Goal: Information Seeking & Learning: Learn about a topic

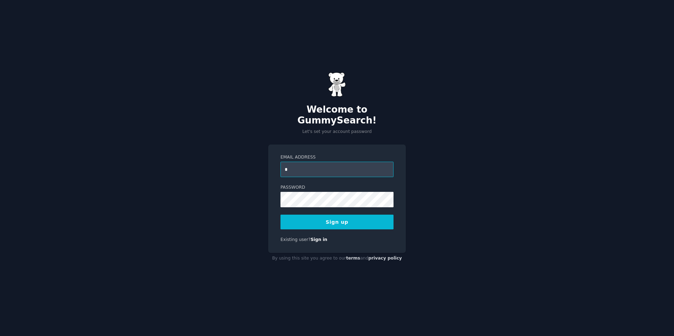
type input "**********"
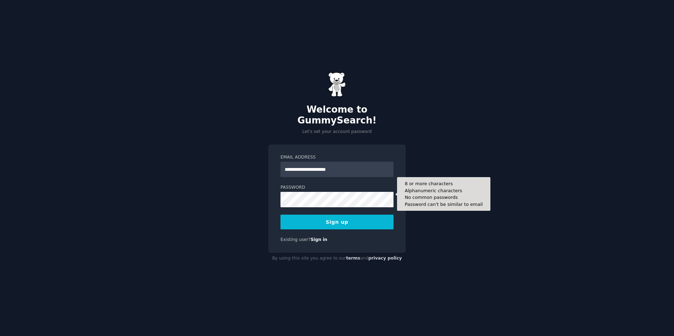
click at [336, 202] on form "**********" at bounding box center [337, 192] width 113 height 75
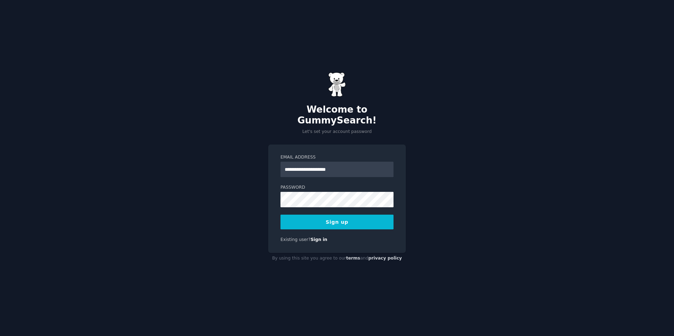
click at [386, 221] on button "Sign up" at bounding box center [337, 222] width 113 height 15
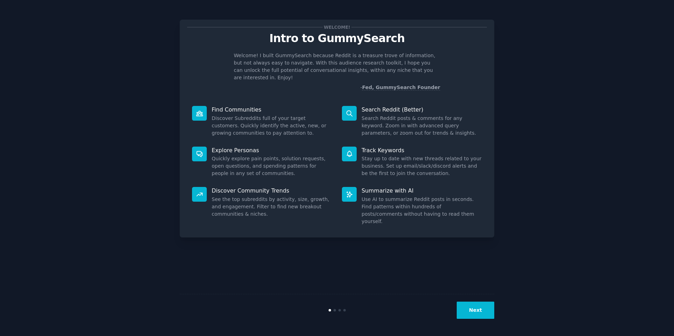
click at [477, 307] on button "Next" at bounding box center [476, 310] width 38 height 17
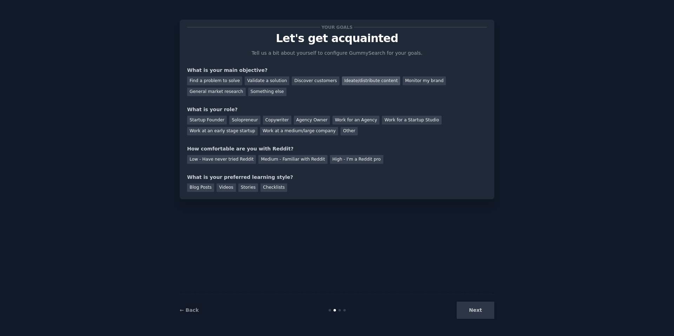
click at [369, 77] on div "Ideate/distribute content" at bounding box center [371, 81] width 58 height 9
click at [422, 80] on div "Monitor my brand" at bounding box center [424, 81] width 43 height 9
click at [274, 131] on div "Work at a medium/large company" at bounding box center [299, 131] width 78 height 9
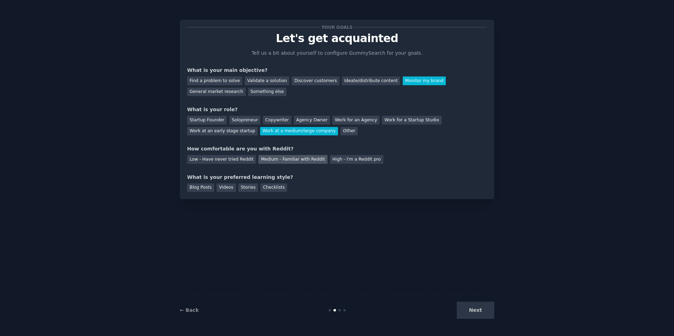
click at [300, 159] on div "Medium - Familiar with Reddit" at bounding box center [292, 159] width 69 height 9
click at [227, 188] on div "Videos" at bounding box center [226, 188] width 19 height 9
click at [482, 310] on button "Next" at bounding box center [476, 310] width 38 height 17
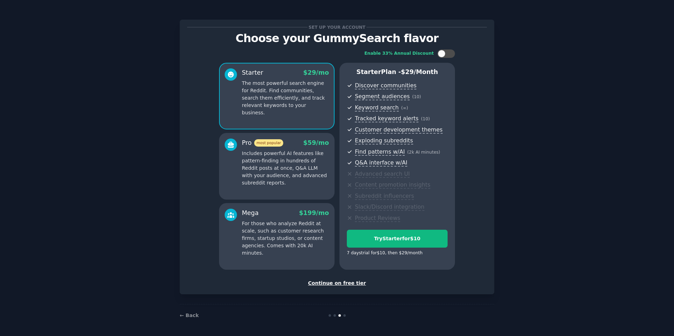
click at [337, 284] on div "Continue on free tier" at bounding box center [337, 283] width 300 height 7
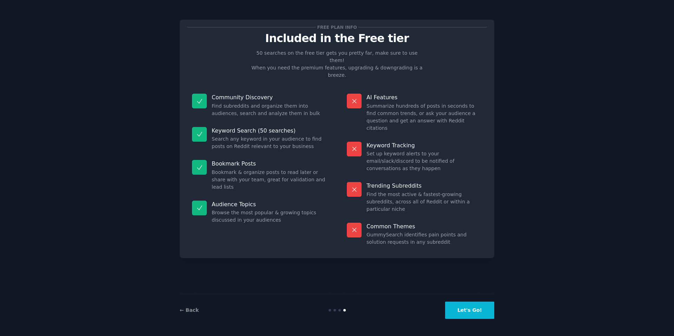
click at [461, 316] on button "Let's Go!" at bounding box center [469, 310] width 49 height 17
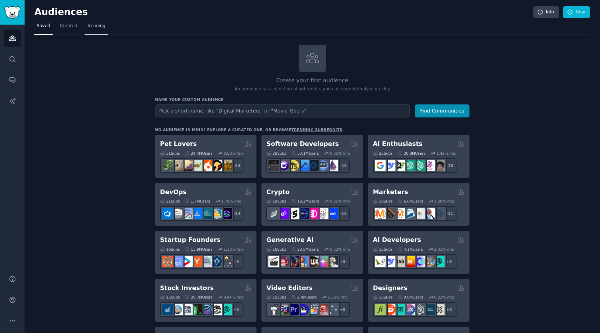
click at [97, 25] on span "Trending" at bounding box center [96, 26] width 18 height 6
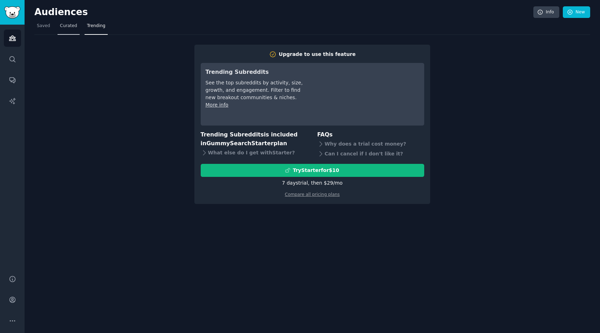
click at [68, 27] on span "Curated" at bounding box center [68, 26] width 17 height 6
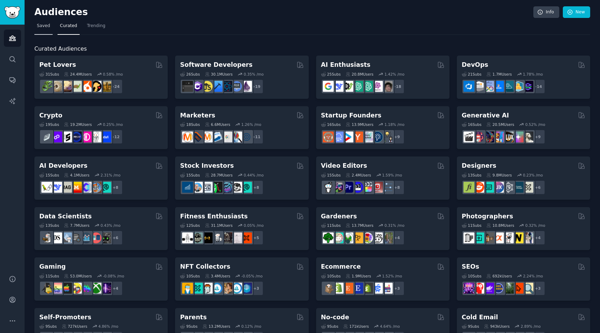
click at [46, 26] on span "Saved" at bounding box center [43, 26] width 13 height 6
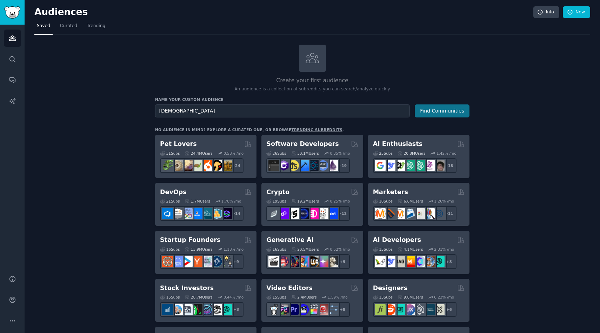
type input "[DEMOGRAPHIC_DATA]"
click at [442, 113] on button "Find Communities" at bounding box center [442, 110] width 55 height 13
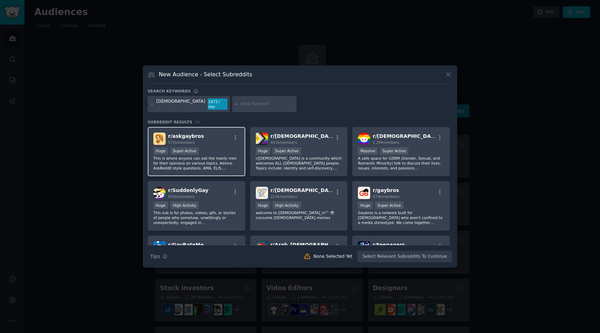
click at [209, 138] on div "r/ askgaybros 571k members" at bounding box center [196, 138] width 86 height 12
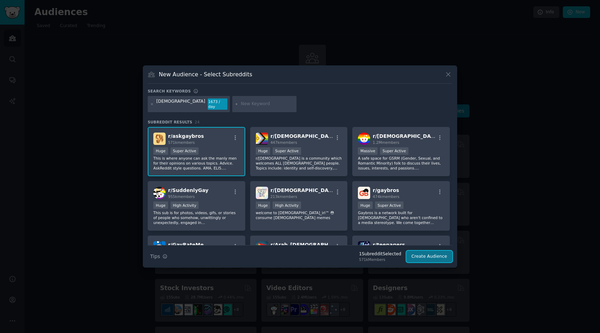
click at [424, 252] on button "Create Audience" at bounding box center [430, 256] width 46 height 12
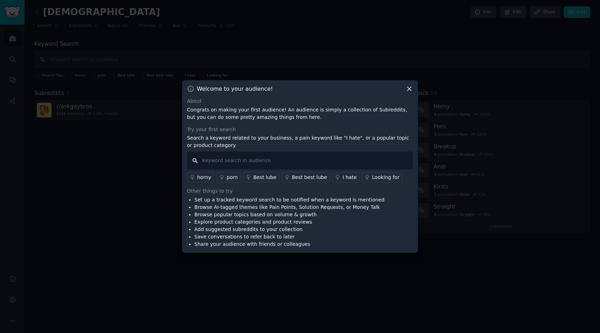
click at [311, 163] on input "text" at bounding box center [300, 160] width 226 height 18
type input "Pure For Men"
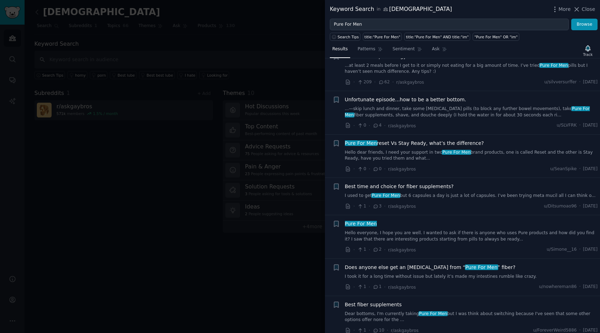
scroll to position [267, 0]
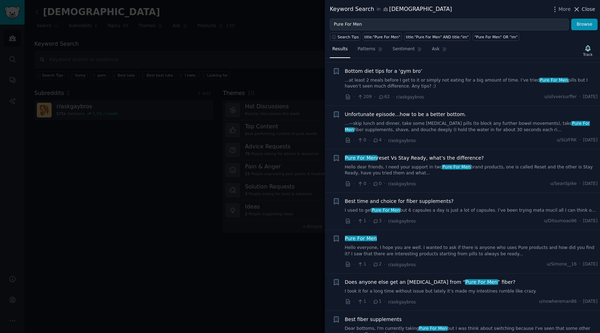
click at [587, 9] on span "Close" at bounding box center [588, 9] width 13 height 7
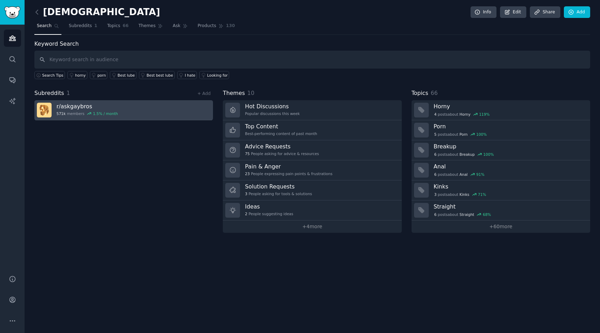
click at [142, 112] on link "r/ askgaybros 571k members 1.5 % / month" at bounding box center [123, 110] width 179 height 20
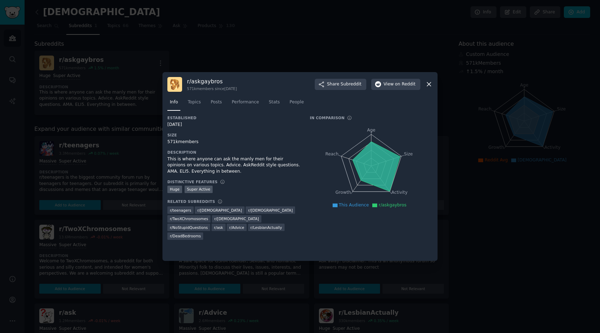
click at [429, 84] on icon at bounding box center [429, 85] width 4 height 4
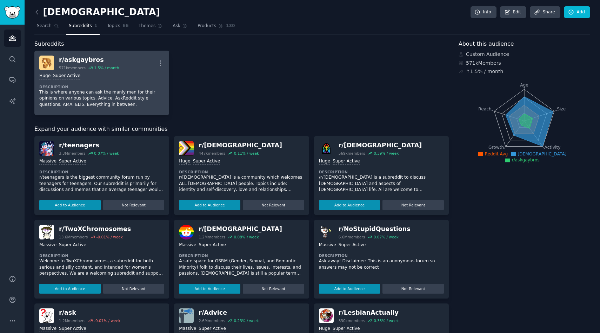
click at [111, 62] on div "r/ askgaybros" at bounding box center [89, 59] width 60 height 9
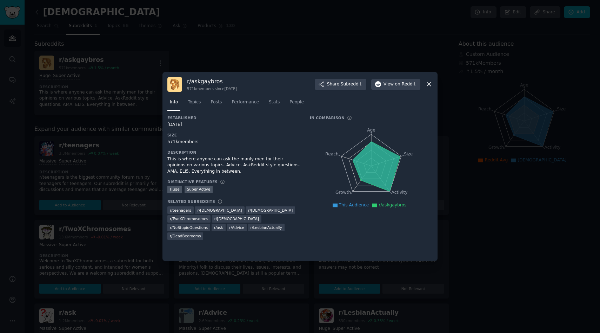
click at [428, 85] on icon at bounding box center [429, 85] width 4 height 4
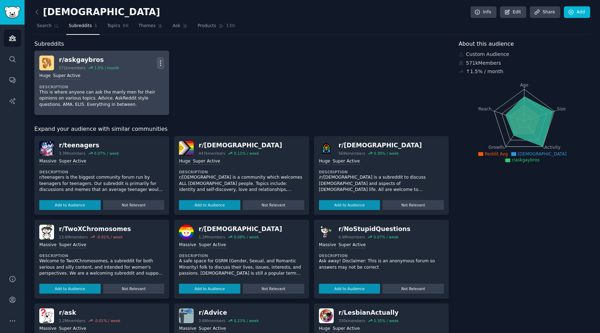
click at [159, 62] on icon "button" at bounding box center [160, 62] width 7 height 7
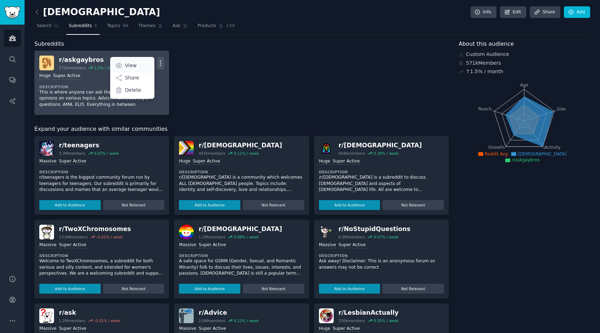
click at [137, 63] on link "View" at bounding box center [133, 65] width 42 height 15
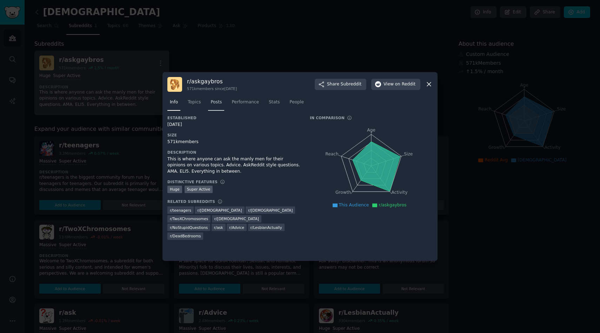
click at [221, 103] on span "Posts" at bounding box center [216, 102] width 11 height 6
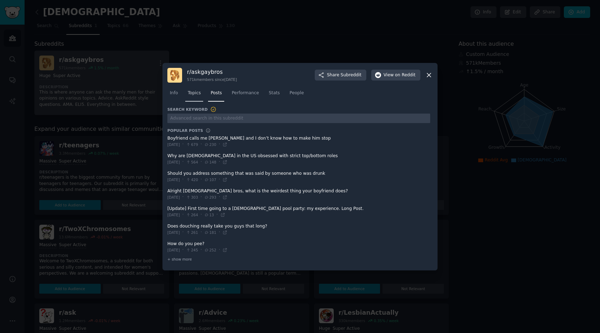
click at [195, 93] on span "Topics" at bounding box center [194, 93] width 13 height 6
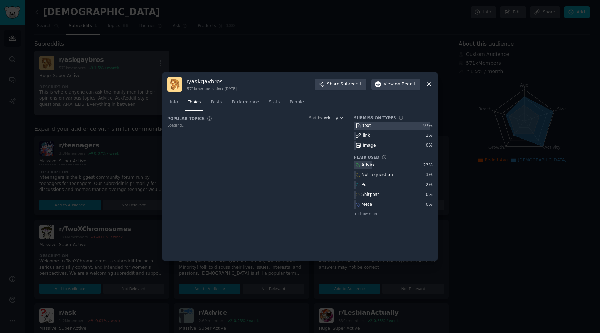
click at [433, 81] on div "r/ askgaybros 571k members since 11/02/2012 Share Subreddit View on Reddit Info…" at bounding box center [300, 166] width 275 height 189
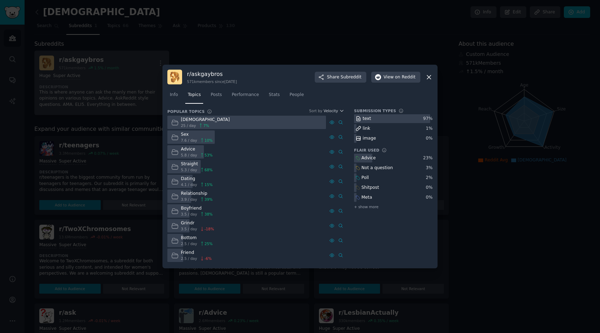
click at [432, 79] on icon at bounding box center [429, 76] width 7 height 7
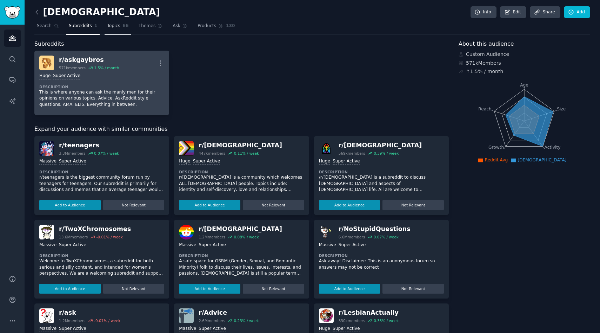
click at [114, 29] on link "Topics 66" at bounding box center [118, 27] width 26 height 14
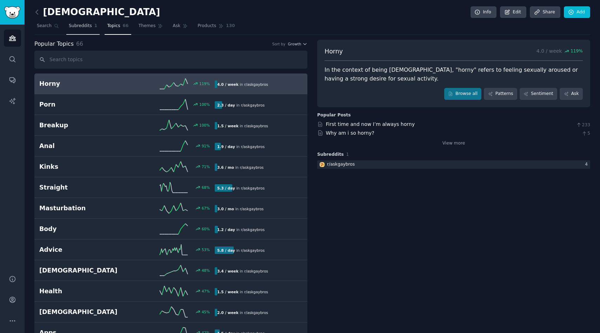
click at [80, 29] on link "Subreddits 1" at bounding box center [82, 27] width 33 height 14
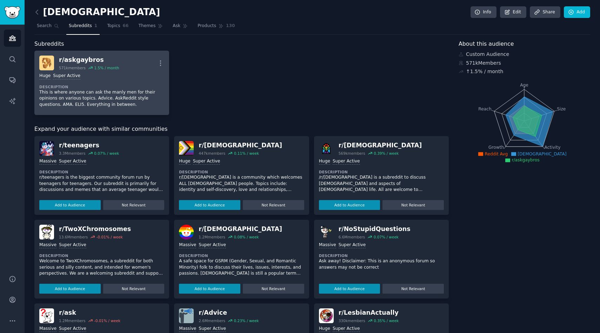
click at [112, 84] on div "Huge Super Active Description This is where anyone can ask the manly men for th…" at bounding box center [101, 90] width 125 height 40
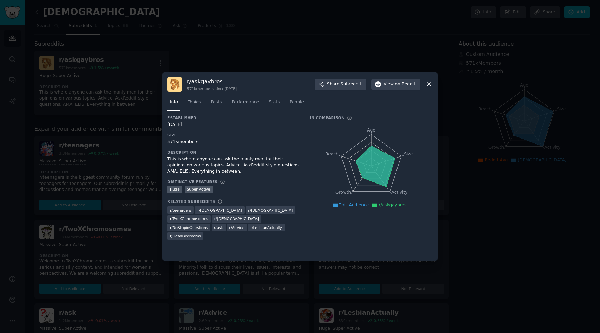
click at [259, 38] on div at bounding box center [300, 166] width 600 height 333
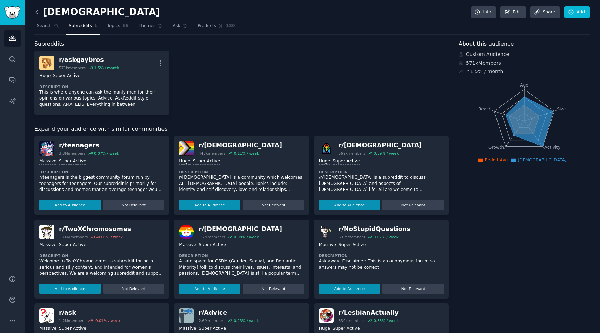
click at [35, 12] on icon at bounding box center [36, 11] width 7 height 7
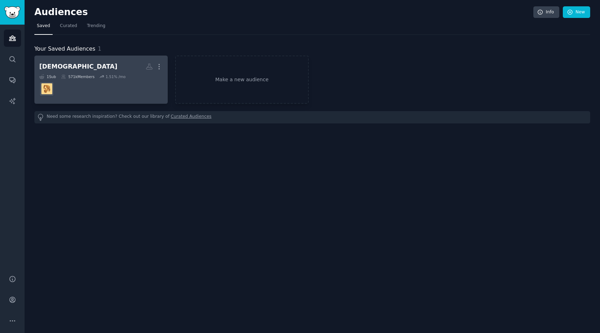
click at [126, 81] on dd at bounding box center [101, 89] width 124 height 20
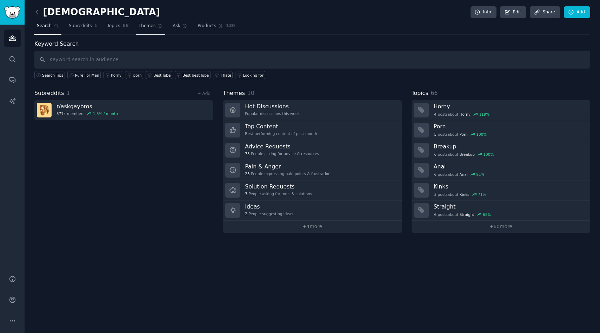
click at [144, 31] on link "Themes" at bounding box center [150, 27] width 29 height 14
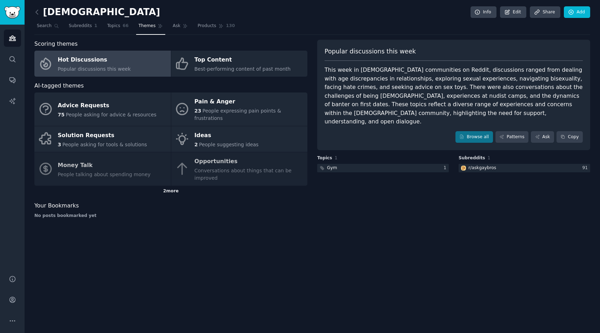
click at [171, 185] on div "2 more" at bounding box center [170, 190] width 273 height 11
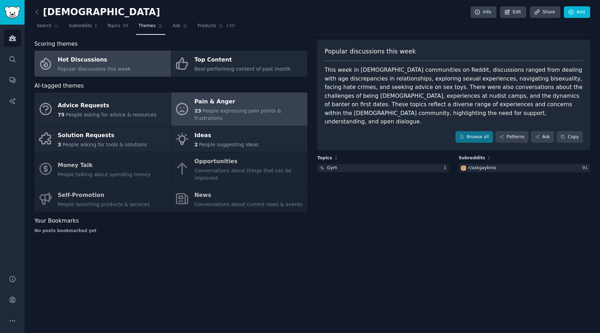
click at [235, 104] on div "Pain & Anger" at bounding box center [250, 101] width 110 height 11
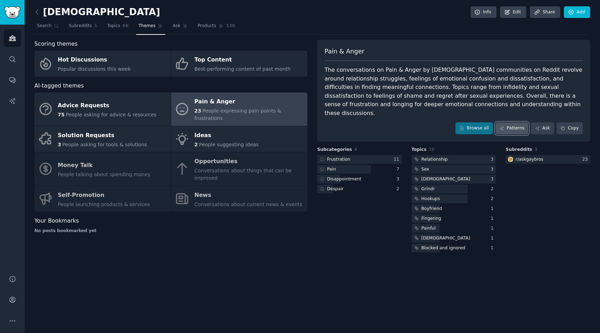
click at [512, 122] on link "Patterns" at bounding box center [512, 128] width 33 height 12
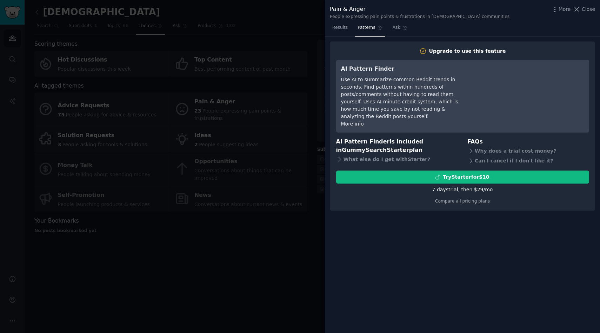
click at [29, 121] on div at bounding box center [300, 166] width 600 height 333
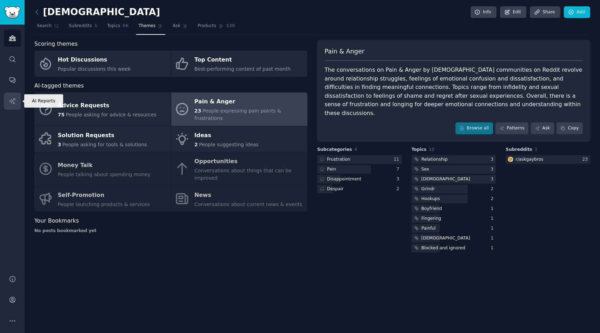
click at [14, 100] on icon "Sidebar" at bounding box center [12, 101] width 6 height 6
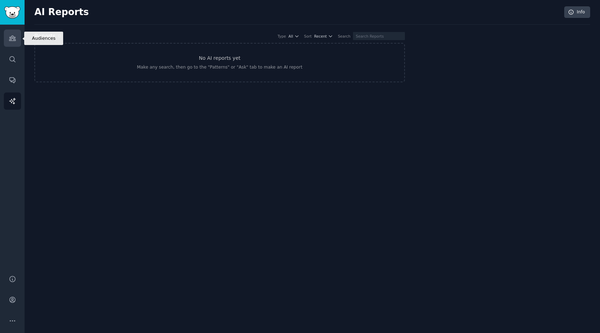
click at [12, 43] on link "Audiences" at bounding box center [12, 37] width 17 height 17
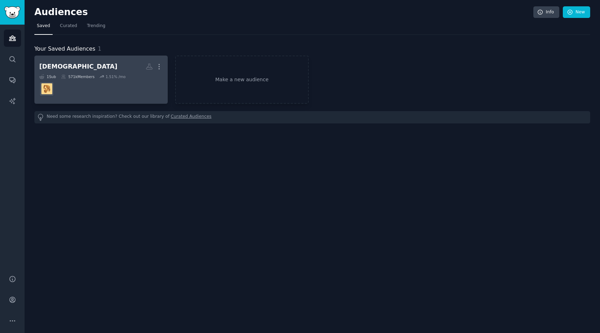
click at [104, 90] on dd at bounding box center [101, 89] width 124 height 20
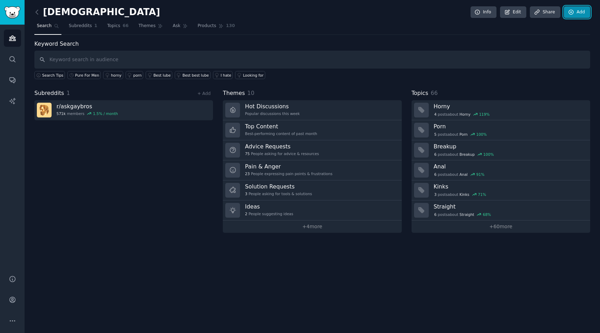
click at [574, 10] on icon at bounding box center [572, 12] width 6 height 6
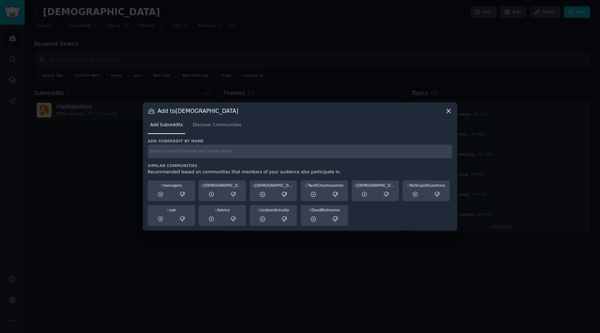
click at [210, 152] on input "text" at bounding box center [300, 151] width 305 height 14
click at [330, 147] on input "[DEMOGRAPHIC_DATA]" at bounding box center [300, 151] width 305 height 14
click at [284, 155] on input "[DEMOGRAPHIC_DATA]" at bounding box center [300, 151] width 305 height 14
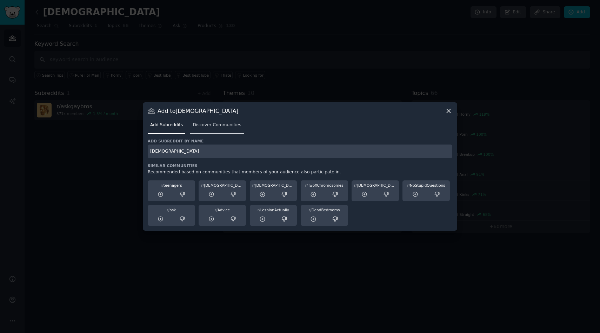
type input "[DEMOGRAPHIC_DATA]"
click at [225, 121] on link "Discover Communities" at bounding box center [216, 126] width 53 height 14
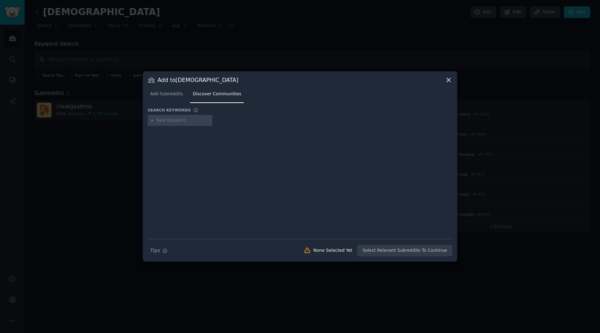
click at [179, 122] on input "text" at bounding box center [183, 120] width 53 height 6
type input "[DEMOGRAPHIC_DATA]"
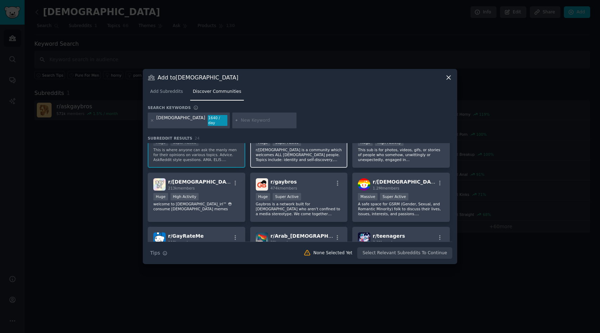
scroll to position [27, 0]
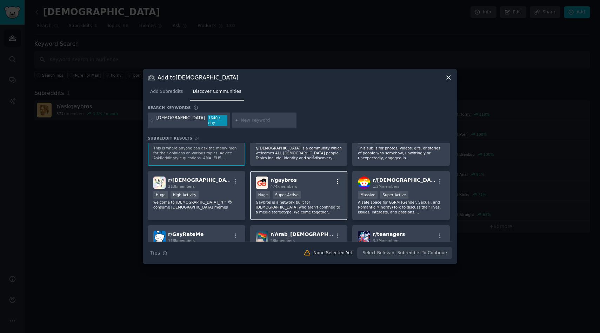
click at [335, 181] on icon "button" at bounding box center [338, 181] width 6 height 6
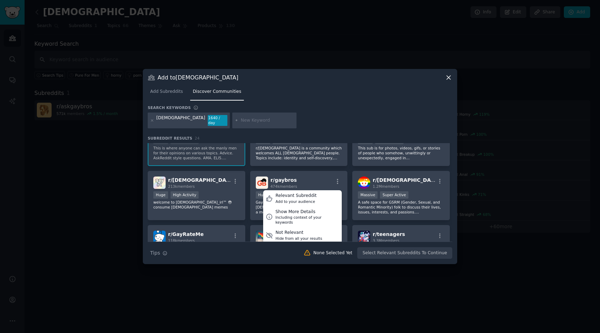
click at [335, 105] on div "Search keywords" at bounding box center [300, 108] width 305 height 7
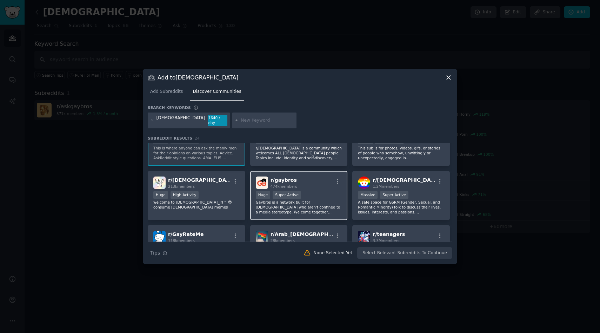
click at [305, 189] on div "r/ gaybros 474k members Huge Super Active Gaybros is a network built for gay me…" at bounding box center [299, 196] width 98 height 50
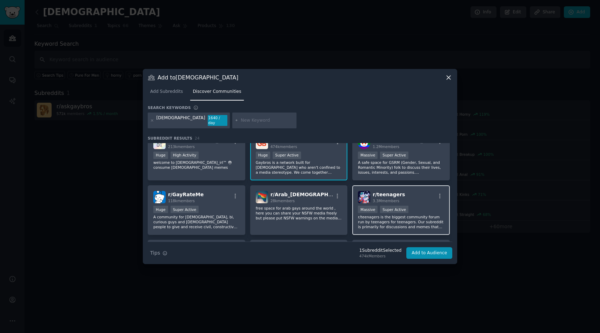
scroll to position [120, 0]
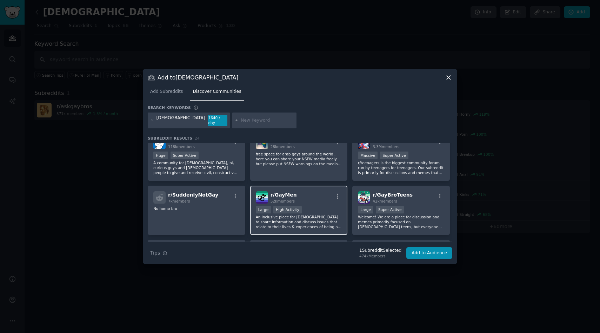
click at [318, 209] on div "Large High Activity" at bounding box center [299, 210] width 86 height 9
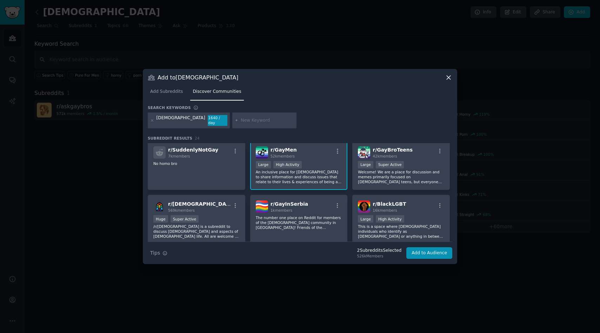
scroll to position [167, 0]
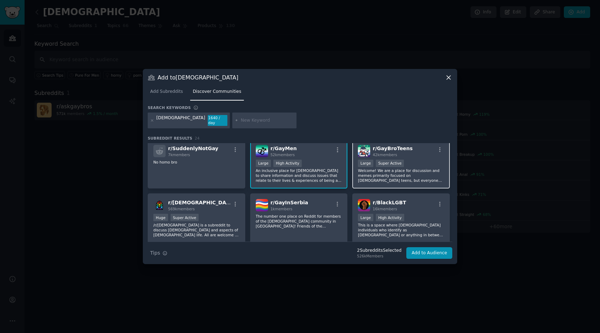
click at [410, 171] on p "Welcome! We are a place for discussion and memes primarily focused on gay teens…" at bounding box center [401, 175] width 86 height 15
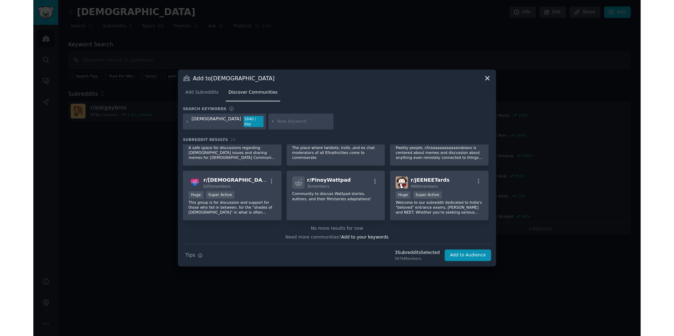
scroll to position [354, 0]
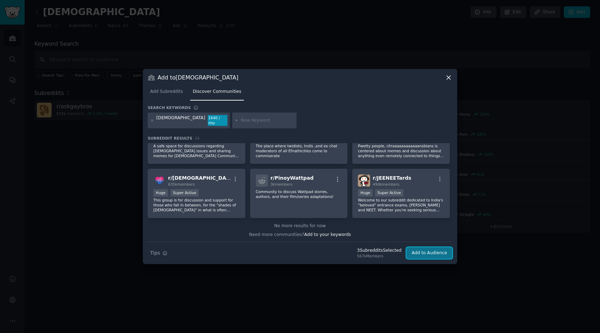
click at [432, 253] on button "Add to Audience" at bounding box center [430, 253] width 46 height 12
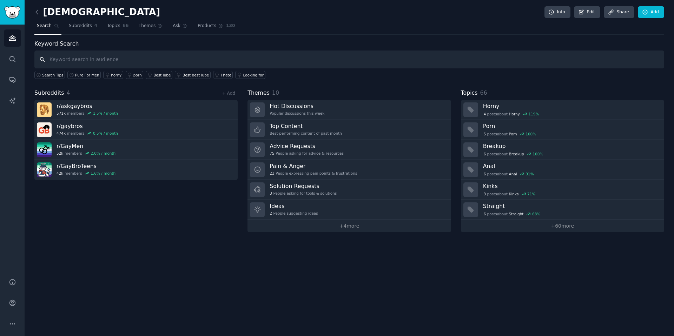
click at [136, 57] on input "text" at bounding box center [349, 60] width 630 height 18
type input "p"
type input "o"
type input "pure for men"
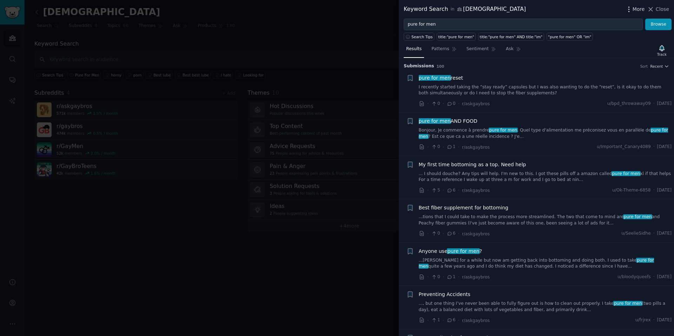
click at [632, 8] on icon "button" at bounding box center [628, 9] width 7 height 7
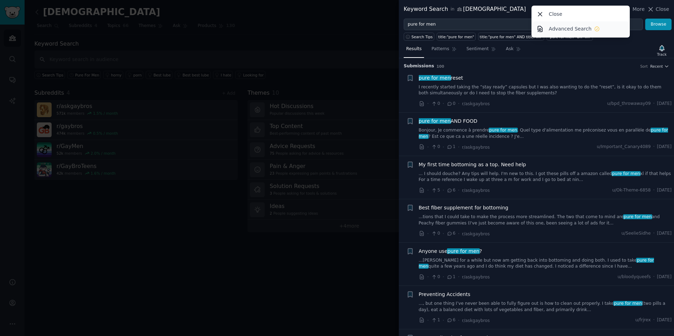
click at [588, 31] on p "Advanced Search" at bounding box center [570, 28] width 43 height 7
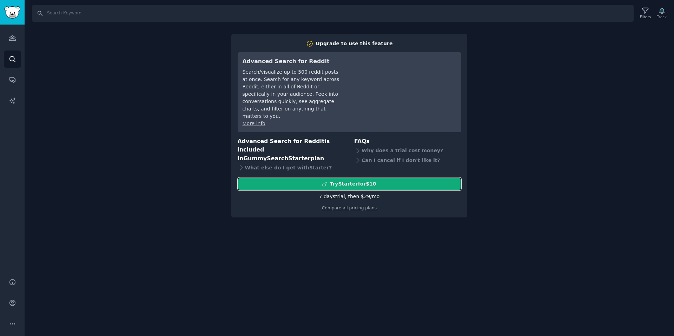
click at [375, 180] on div "Try Starter for $10" at bounding box center [353, 183] width 46 height 7
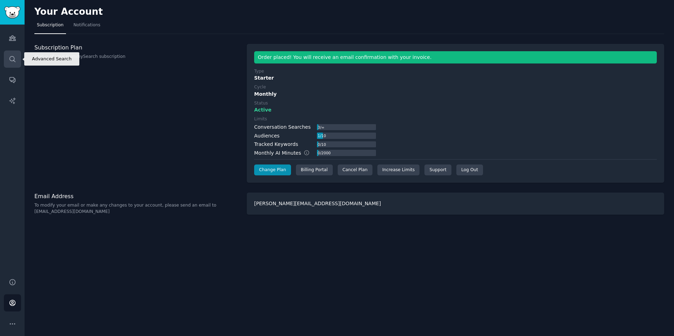
click at [13, 54] on link "Search" at bounding box center [12, 59] width 17 height 17
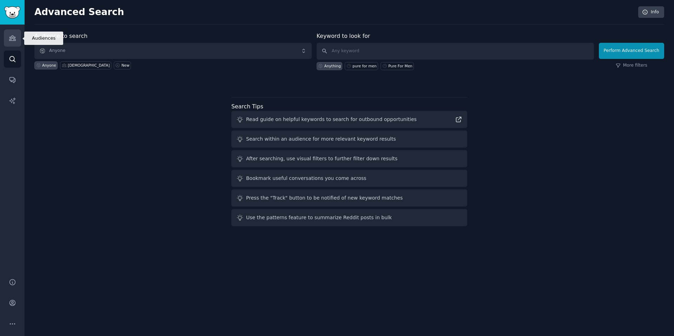
click at [15, 38] on icon "Sidebar" at bounding box center [12, 37] width 7 height 7
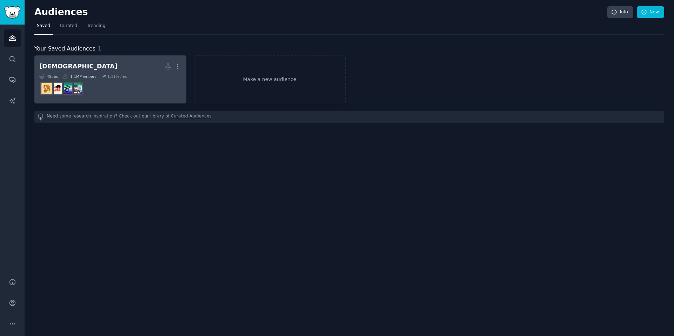
click at [125, 93] on dd "r/GayBroTeens" at bounding box center [110, 89] width 142 height 20
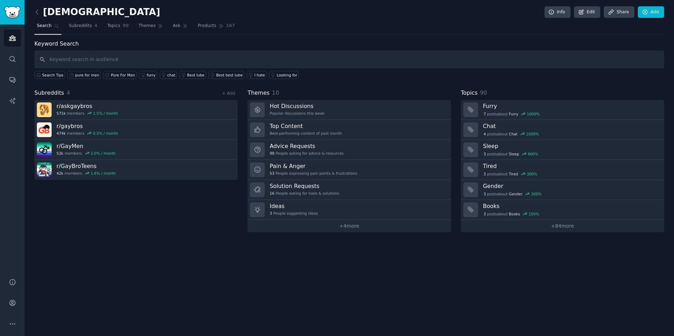
click at [190, 60] on input "text" at bounding box center [349, 60] width 630 height 18
type input "pure for men"
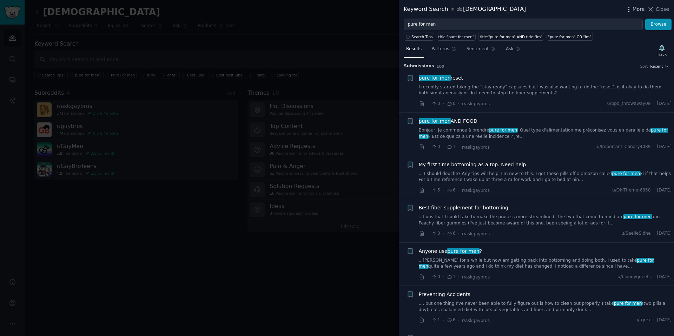
click at [631, 10] on icon "button" at bounding box center [628, 9] width 7 height 7
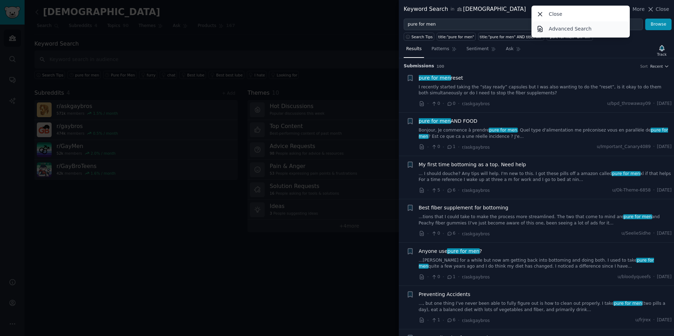
click at [595, 27] on link "Advanced Search" at bounding box center [581, 28] width 96 height 15
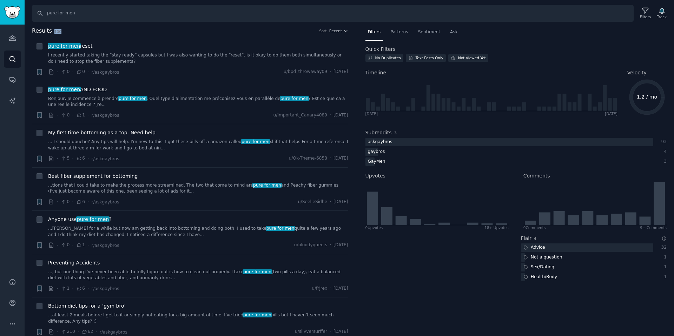
drag, startPoint x: 63, startPoint y: 31, endPoint x: 50, endPoint y: 32, distance: 12.6
click at [50, 32] on h2 "Results 100 Sort Recent" at bounding box center [190, 31] width 316 height 9
click at [101, 40] on li "+ pure for men reset I recently started taking the “stay ready” capsules but I …" at bounding box center [190, 59] width 316 height 43
click at [640, 8] on div "Filters" at bounding box center [645, 13] width 18 height 15
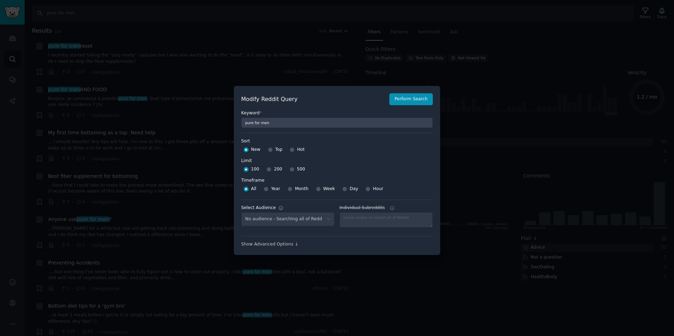
select select "4f715eafc9"
click at [291, 170] on input "500" at bounding box center [292, 169] width 5 height 5
radio input "true"
click at [301, 218] on select "No audience - Searching all of Reddit [DEMOGRAPHIC_DATA] - 4 Subreddits" at bounding box center [287, 219] width 93 height 14
select select
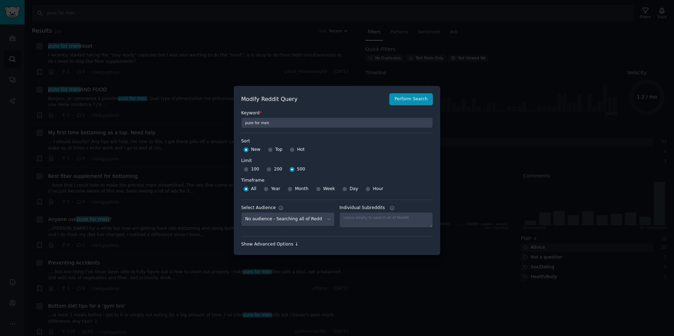
click at [290, 243] on div "Show Advanced Options ↓" at bounding box center [337, 245] width 192 height 6
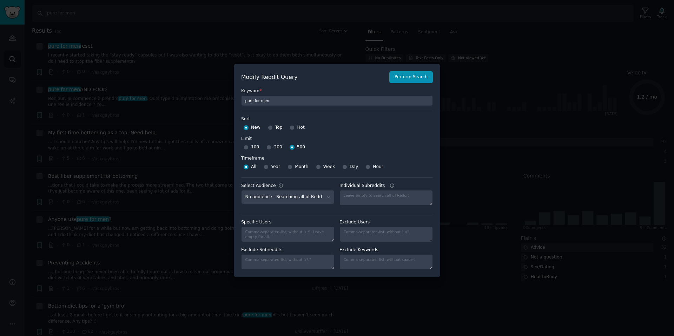
scroll to position [5, 0]
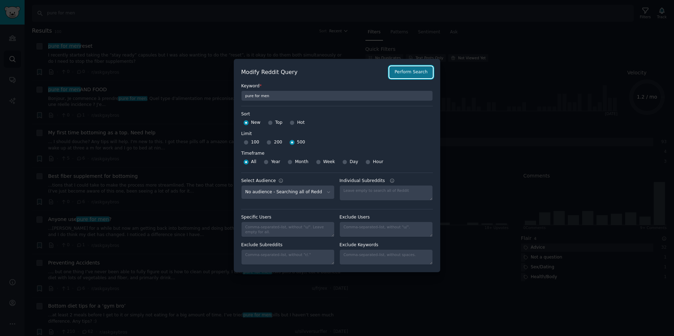
click at [389, 72] on button "Perform Search" at bounding box center [411, 72] width 44 height 12
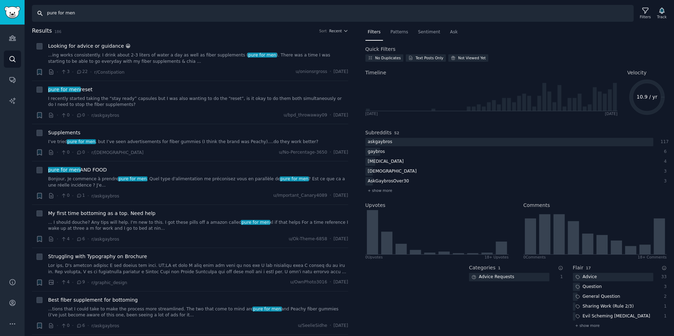
drag, startPoint x: 94, startPoint y: 11, endPoint x: 46, endPoint y: 8, distance: 48.2
click at [46, 8] on input "pure for men" at bounding box center [333, 13] width 602 height 17
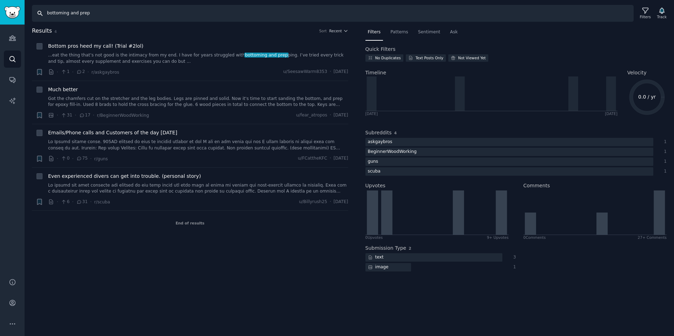
click at [79, 14] on input "bottoming and prep" at bounding box center [333, 13] width 602 height 17
type input "bottoming AND prep"
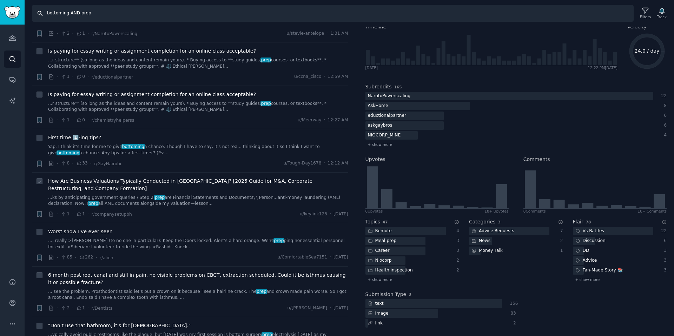
scroll to position [432, 0]
click at [42, 162] on icon "button" at bounding box center [39, 162] width 7 height 7
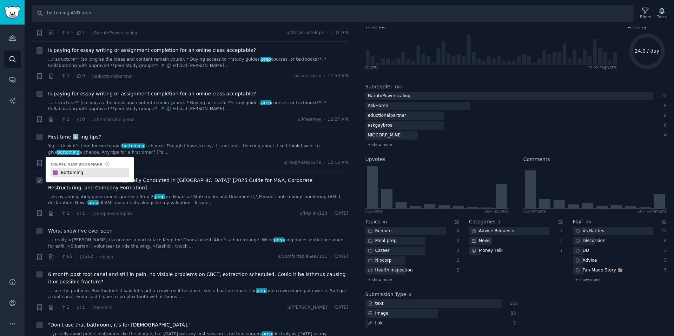
type input "Bottoming"
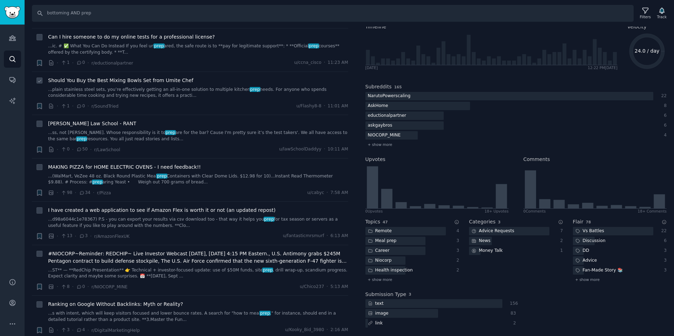
scroll to position [0, 0]
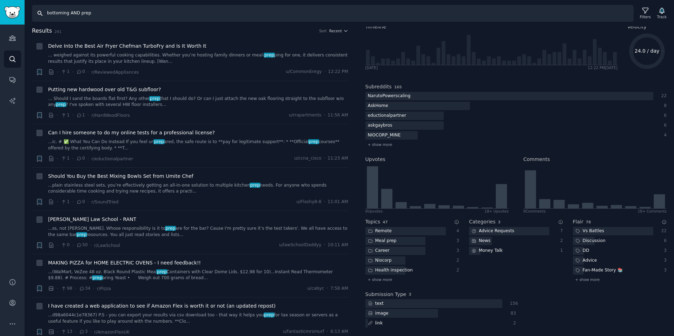
drag, startPoint x: 96, startPoint y: 17, endPoint x: 43, endPoint y: 11, distance: 53.0
click at [43, 11] on input "bottoming AND prep" at bounding box center [333, 13] width 602 height 17
type input "pure for men"
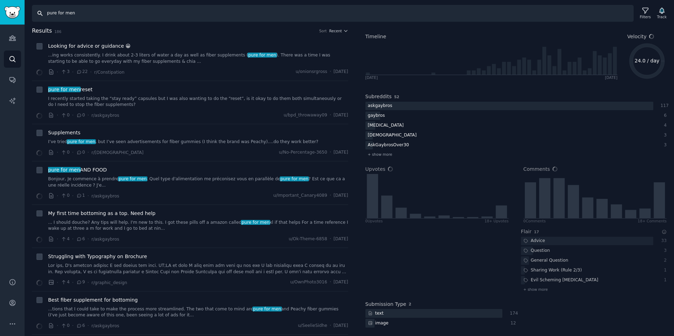
scroll to position [36, 0]
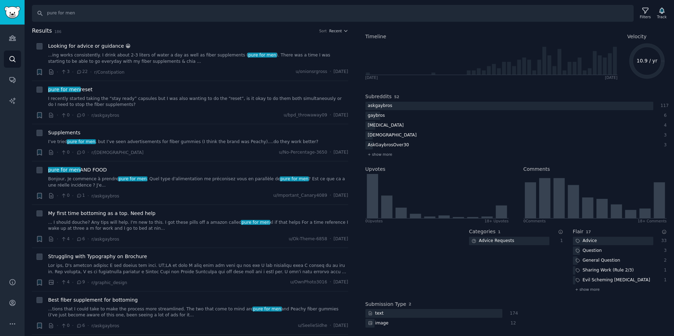
click at [341, 34] on h2 "Results 186 Sort Recent" at bounding box center [190, 31] width 316 height 9
click at [343, 31] on icon "button" at bounding box center [345, 30] width 5 height 5
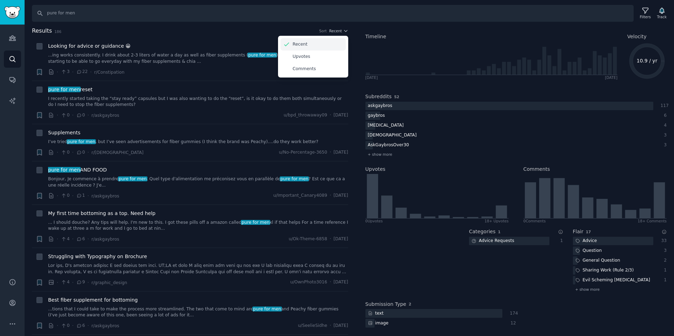
click at [310, 45] on div "Recent" at bounding box center [313, 44] width 65 height 12
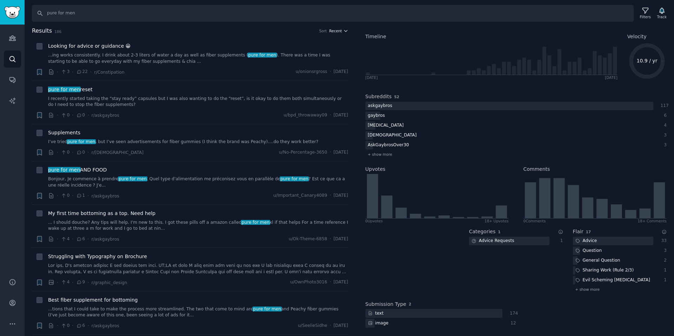
click at [333, 30] on span "Recent" at bounding box center [335, 30] width 13 height 5
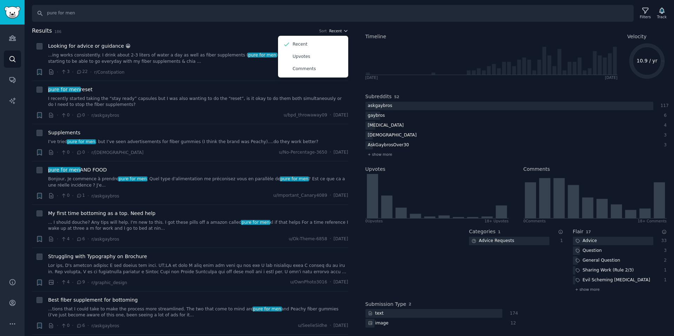
click at [333, 30] on span "Recent" at bounding box center [335, 30] width 13 height 5
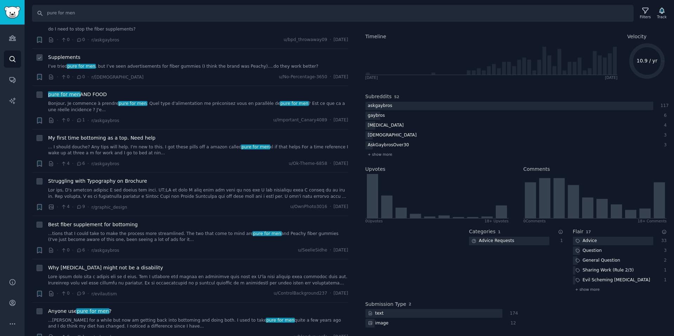
scroll to position [0, 0]
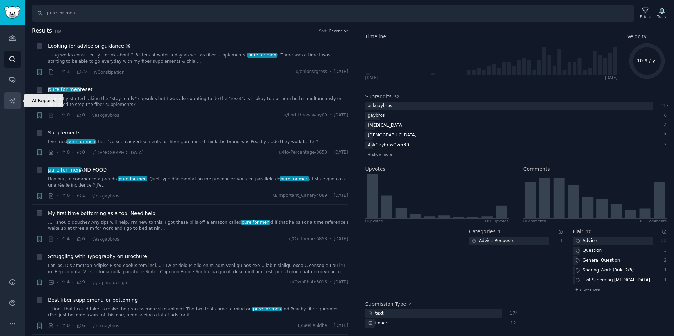
click at [6, 103] on link "AI Reports" at bounding box center [12, 100] width 17 height 17
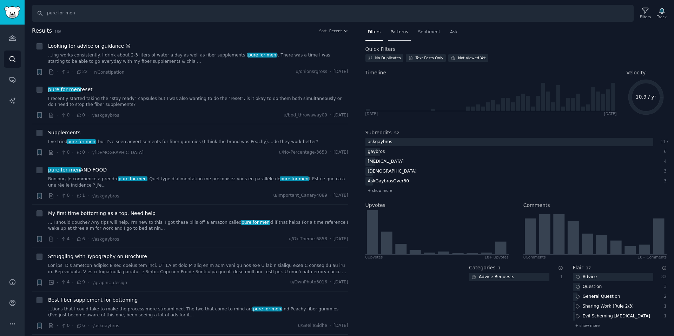
click at [396, 34] on span "Patterns" at bounding box center [399, 32] width 18 height 6
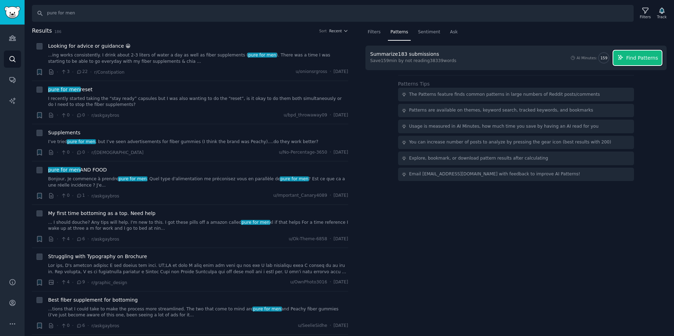
click at [637, 62] on button "Find Patterns" at bounding box center [637, 58] width 48 height 15
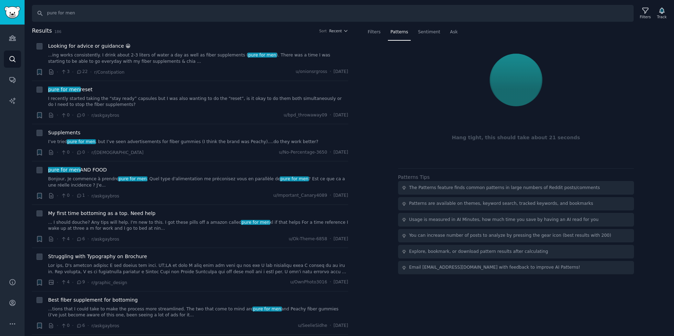
drag, startPoint x: 545, startPoint y: 137, endPoint x: 549, endPoint y: 138, distance: 4.0
click at [550, 138] on div "Hang tight, this should take about 21 seconds" at bounding box center [516, 137] width 292 height 7
drag, startPoint x: 546, startPoint y: 137, endPoint x: 534, endPoint y: 117, distance: 23.4
click at [536, 123] on div "Hang tight, this should take about 21 seconds" at bounding box center [517, 105] width 302 height 118
click at [505, 74] on div at bounding box center [515, 79] width 57 height 11
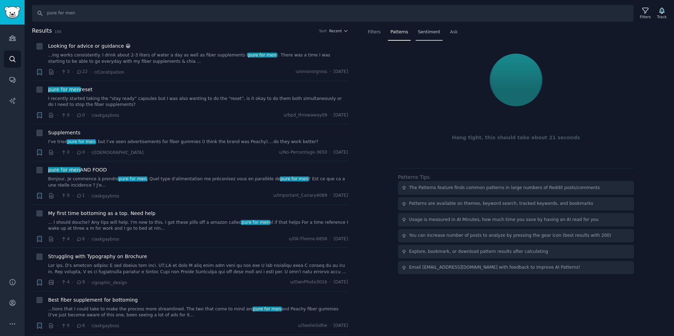
click at [427, 29] on span "Sentiment" at bounding box center [429, 32] width 22 height 6
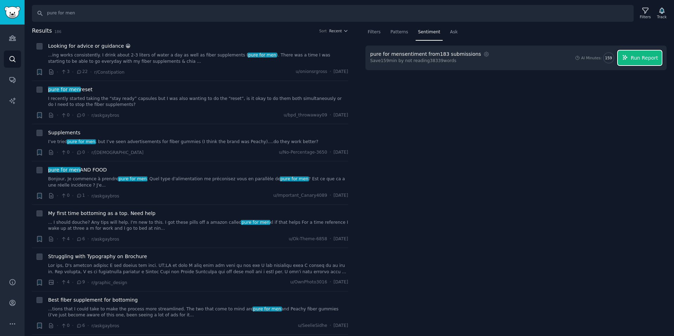
click at [640, 57] on span "Run Report" at bounding box center [644, 57] width 27 height 7
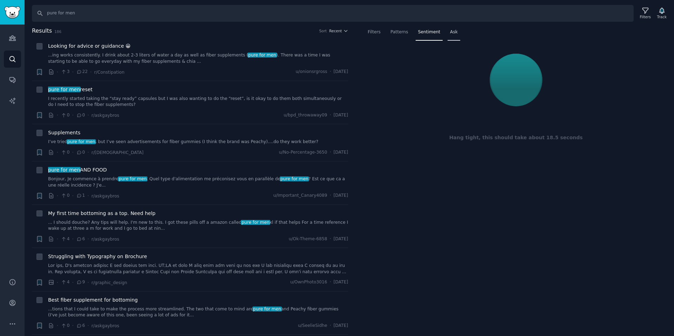
click at [453, 33] on span "Ask" at bounding box center [454, 32] width 8 height 6
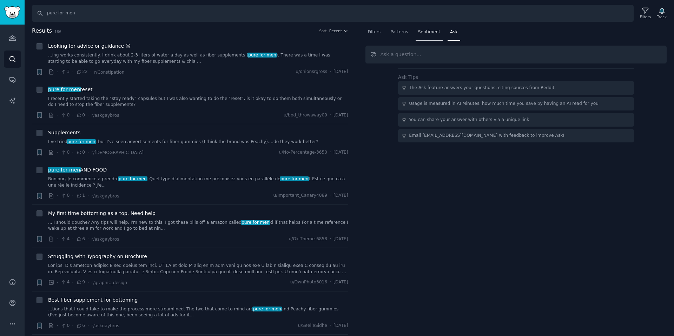
click at [420, 34] on span "Sentiment" at bounding box center [429, 32] width 22 height 6
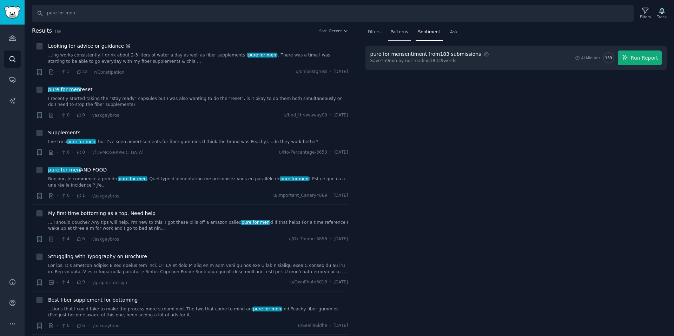
click at [402, 31] on span "Patterns" at bounding box center [399, 32] width 18 height 6
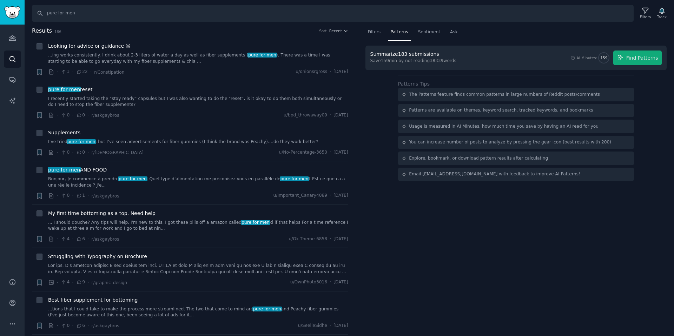
drag, startPoint x: 485, startPoint y: 190, endPoint x: 482, endPoint y: 183, distance: 7.9
click at [485, 190] on div "Filters Patterns Sentiment Ask Summarize 183 submissions Save 159 min by not re…" at bounding box center [516, 182] width 316 height 310
click at [376, 33] on span "Filters" at bounding box center [374, 32] width 13 height 6
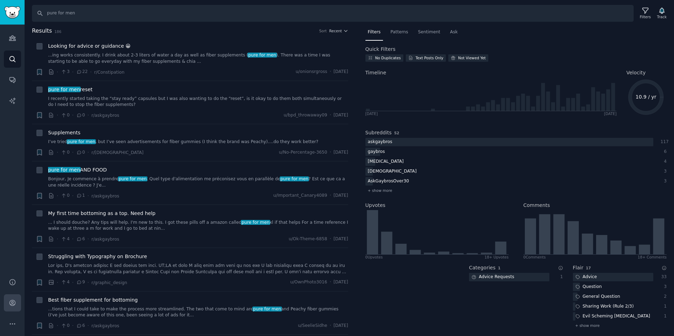
click at [3, 298] on div "Help Account More" at bounding box center [12, 303] width 25 height 66
click at [15, 303] on icon "Sidebar" at bounding box center [12, 304] width 6 height 6
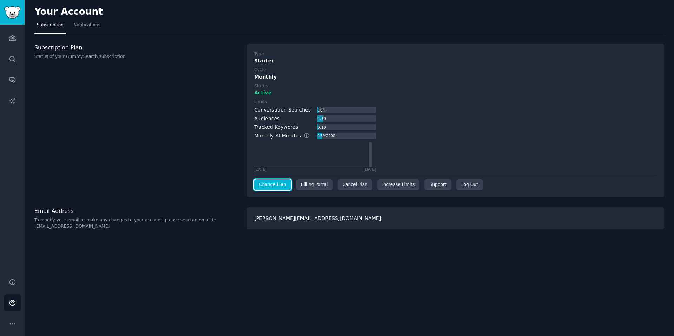
click at [260, 186] on link "Change Plan" at bounding box center [272, 184] width 37 height 11
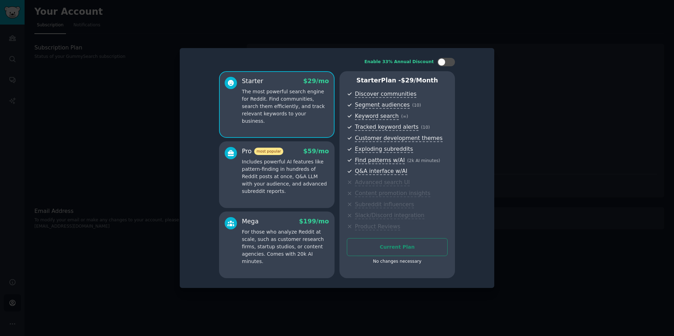
click at [275, 220] on div "Mega $ 199 /mo" at bounding box center [285, 221] width 87 height 9
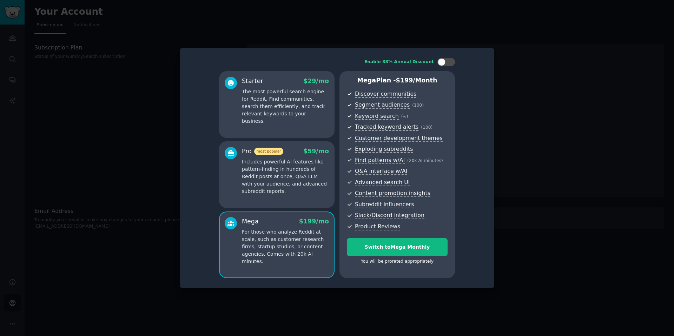
click at [299, 172] on p "Includes powerful AI features like pattern-finding in hundreds of Reddit posts …" at bounding box center [285, 176] width 87 height 37
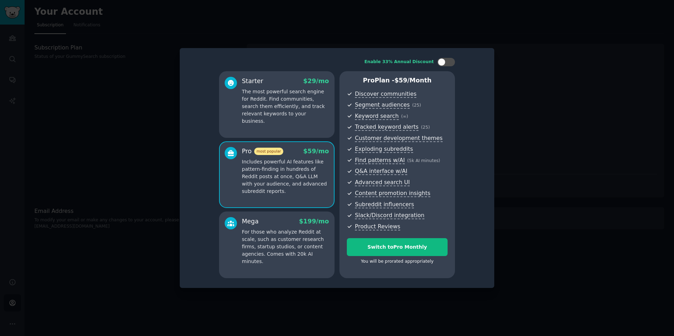
click at [309, 232] on p "For those who analyze Reddit at scale, such as customer research firms, startup…" at bounding box center [285, 247] width 87 height 37
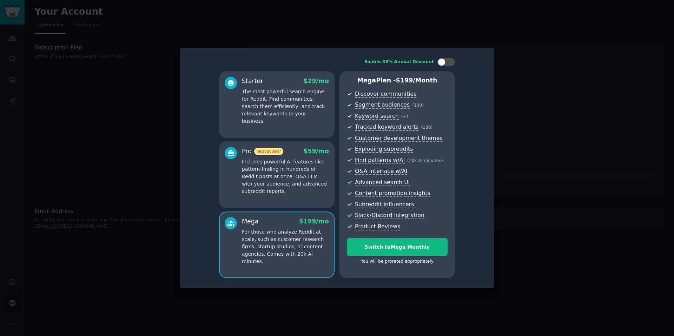
click at [299, 198] on div "Pro most popular $ 59 /mo Includes powerful AI features like pattern-finding in…" at bounding box center [277, 175] width 116 height 67
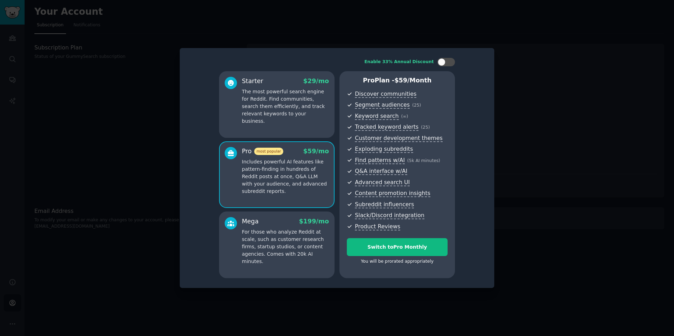
click at [285, 111] on p "The most powerful search engine for Reddit. Find communities, search them effic…" at bounding box center [285, 106] width 87 height 37
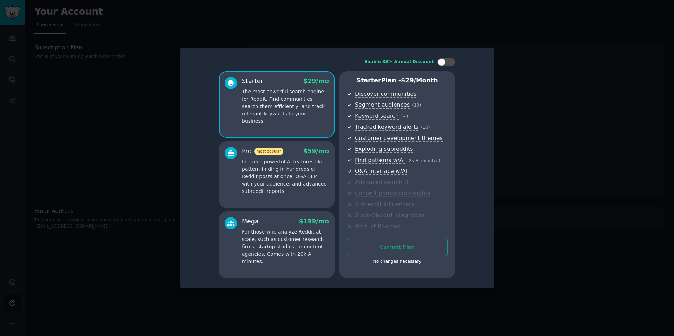
click at [121, 45] on div at bounding box center [337, 168] width 674 height 336
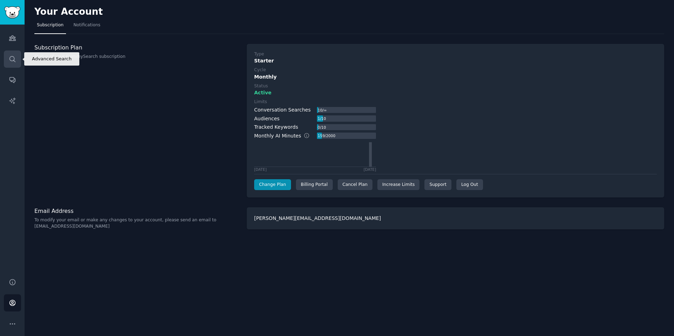
click at [14, 57] on icon "Sidebar" at bounding box center [12, 58] width 7 height 7
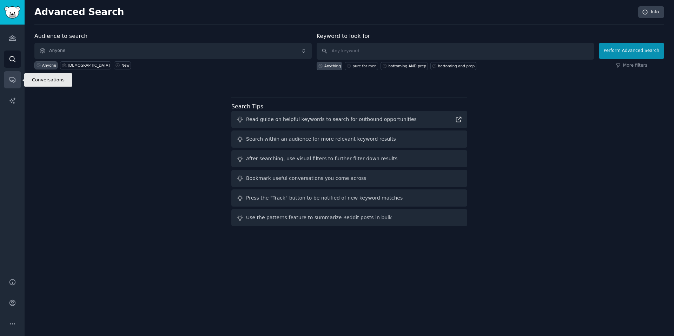
click at [13, 79] on icon "Sidebar" at bounding box center [12, 79] width 7 height 7
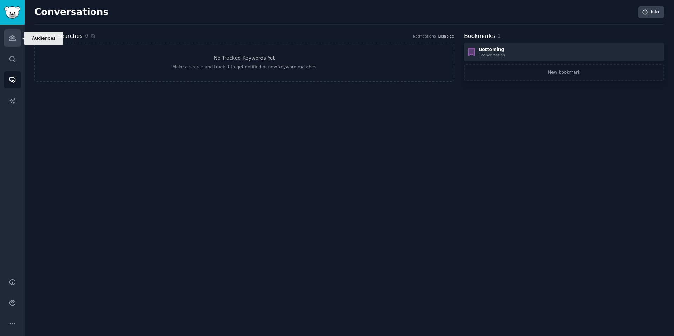
click at [7, 33] on link "Audiences" at bounding box center [12, 37] width 17 height 17
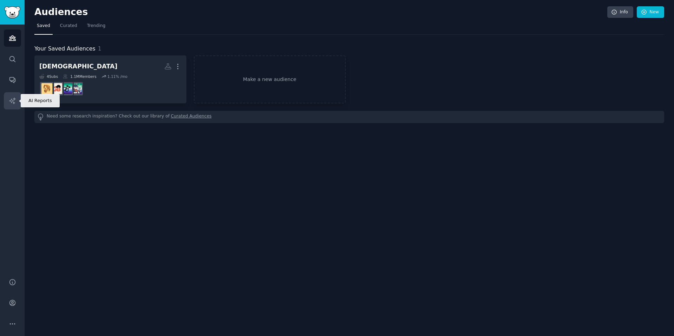
click at [13, 104] on icon "Sidebar" at bounding box center [12, 101] width 6 height 6
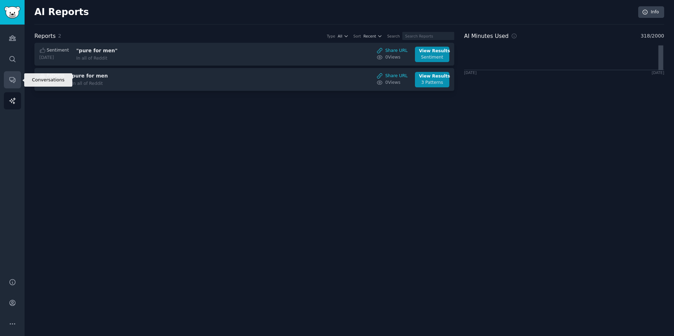
click at [14, 87] on link "Conversations" at bounding box center [12, 79] width 17 height 17
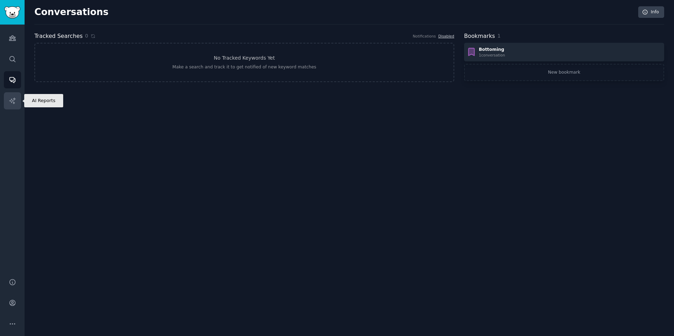
click at [12, 99] on icon "Sidebar" at bounding box center [12, 100] width 7 height 7
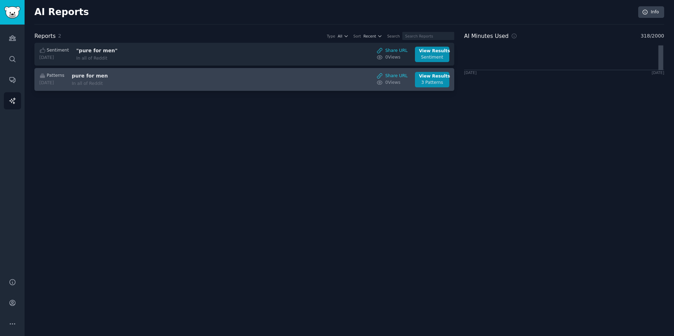
click at [277, 79] on div "Patterns [DATE] pure for men In all of Reddit Share URL 0 View s View Results 3…" at bounding box center [244, 79] width 413 height 15
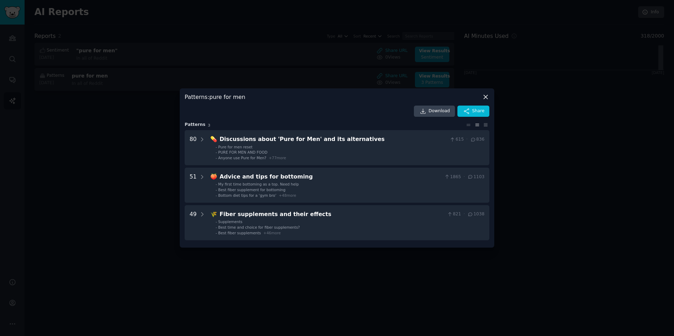
click at [483, 97] on icon at bounding box center [485, 96] width 7 height 7
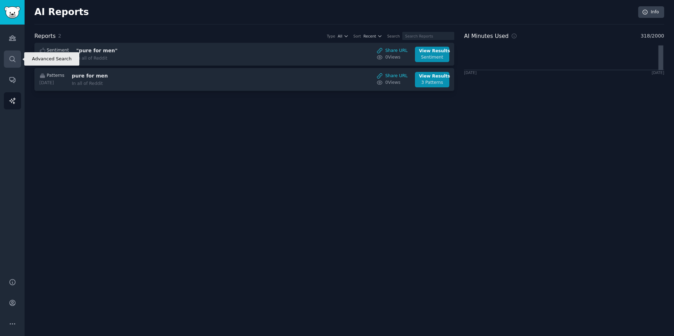
click at [14, 61] on icon "Sidebar" at bounding box center [12, 59] width 6 height 6
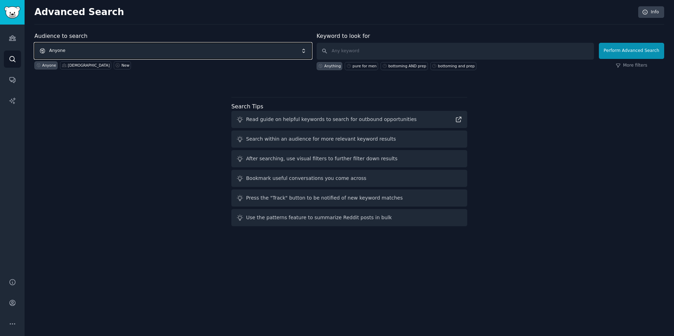
click at [139, 48] on span "Anyone" at bounding box center [172, 51] width 277 height 16
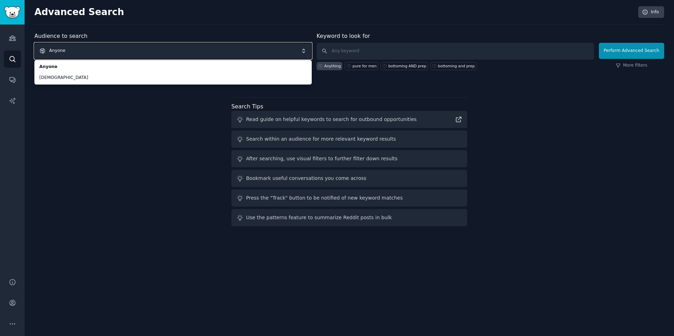
click at [129, 51] on span "Anyone" at bounding box center [172, 51] width 277 height 16
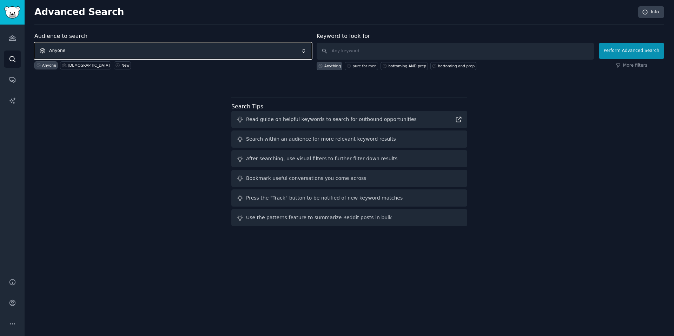
click at [109, 48] on span "Anyone" at bounding box center [172, 51] width 277 height 16
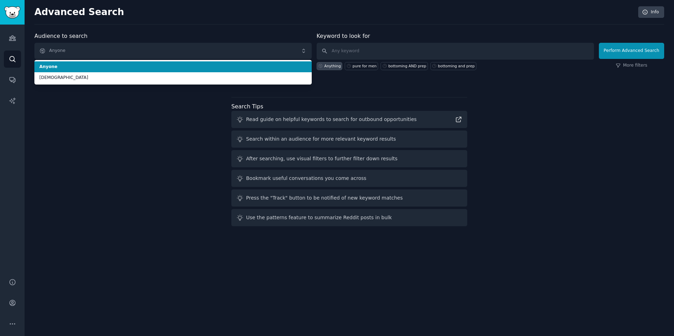
click at [122, 38] on div "Audience to search Anyone Anyone [DEMOGRAPHIC_DATA] Anyone [DEMOGRAPHIC_DATA] N…" at bounding box center [172, 51] width 277 height 38
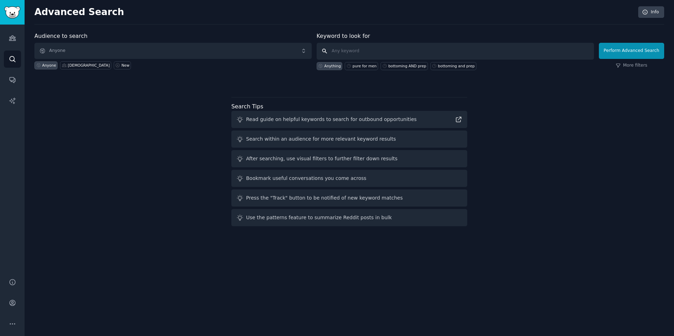
click at [348, 53] on input "text" at bounding box center [455, 51] width 277 height 17
click at [370, 67] on div "pure for men" at bounding box center [365, 66] width 24 height 5
type input "pure for men"
click at [643, 50] on button "Perform Advanced Search" at bounding box center [631, 51] width 65 height 16
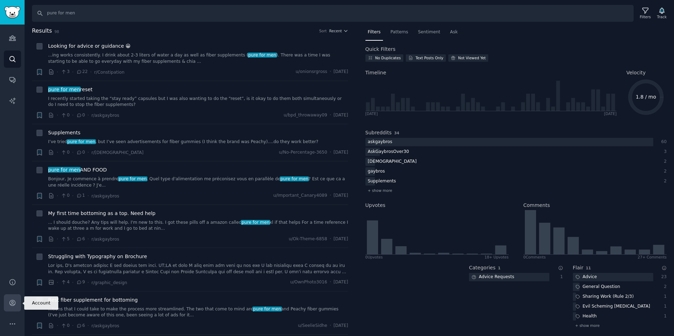
click at [13, 303] on icon "Sidebar" at bounding box center [12, 304] width 6 height 6
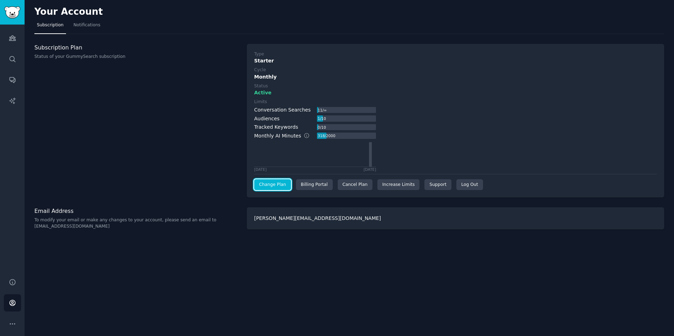
click at [264, 186] on link "Change Plan" at bounding box center [272, 184] width 37 height 11
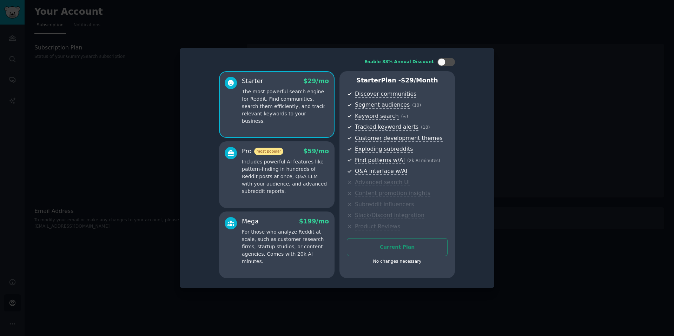
click at [300, 171] on p "Includes powerful AI features like pattern-finding in hundreds of Reddit posts …" at bounding box center [285, 176] width 87 height 37
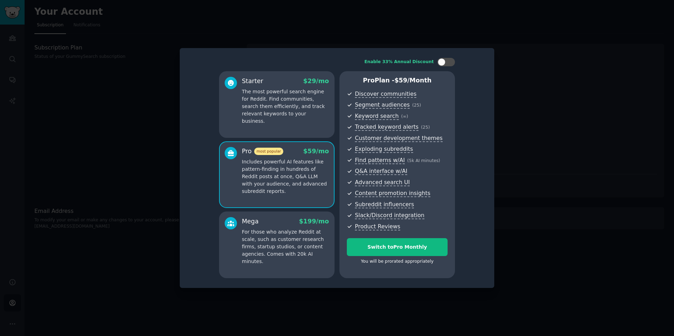
click at [280, 217] on div "Mega $ 199 /mo For those who analyze Reddit at scale, such as customer research…" at bounding box center [277, 245] width 116 height 67
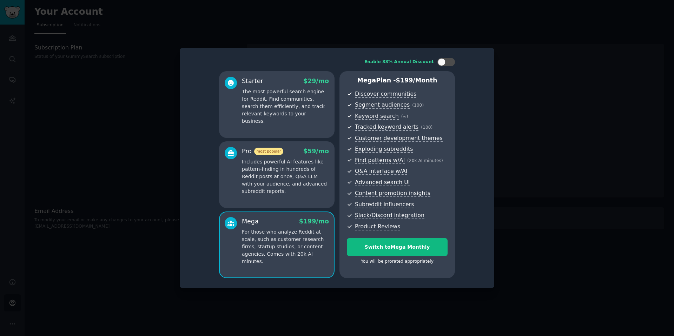
click at [296, 184] on p "Includes powerful AI features like pattern-finding in hundreds of Reddit posts …" at bounding box center [285, 176] width 87 height 37
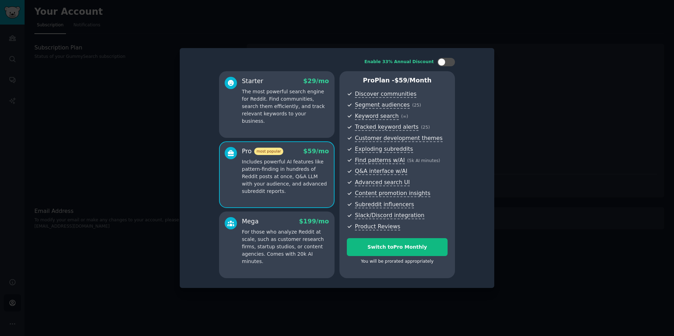
click at [276, 242] on p "For those who analyze Reddit at scale, such as customer research firms, startup…" at bounding box center [285, 247] width 87 height 37
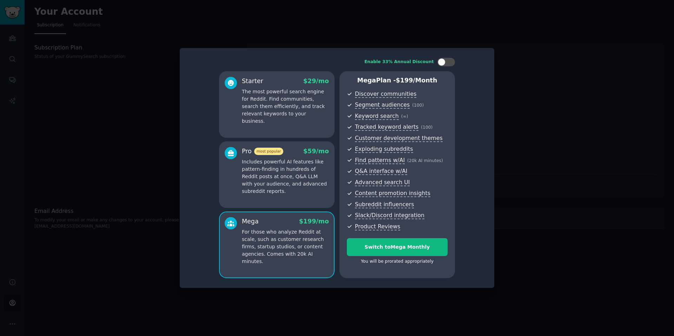
click at [296, 176] on p "Includes powerful AI features like pattern-finding in hundreds of Reddit posts …" at bounding box center [285, 176] width 87 height 37
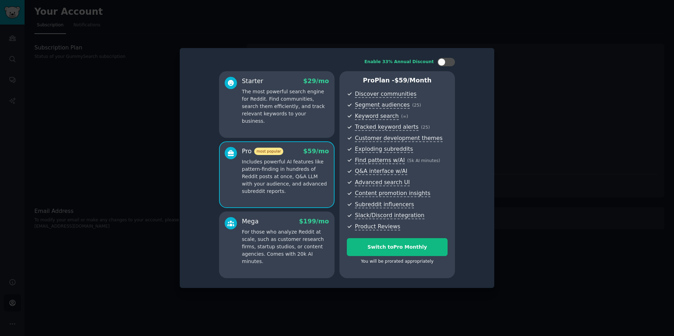
click at [324, 108] on p "The most powerful search engine for Reddit. Find communities, search them effic…" at bounding box center [285, 106] width 87 height 37
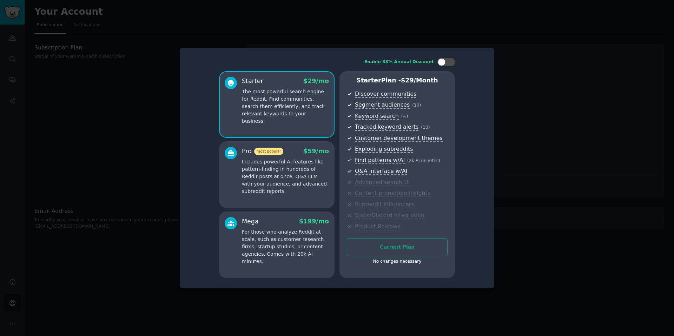
click at [530, 81] on div at bounding box center [337, 168] width 674 height 336
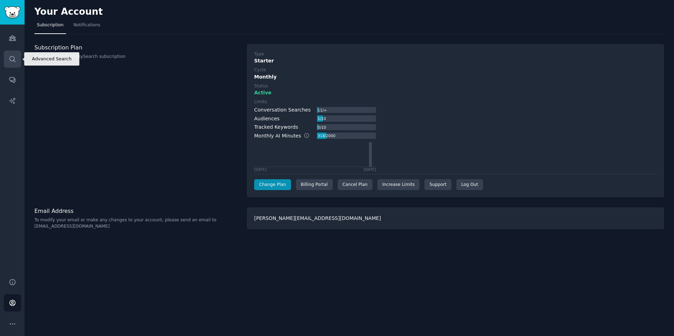
click at [9, 66] on link "Search" at bounding box center [12, 59] width 17 height 17
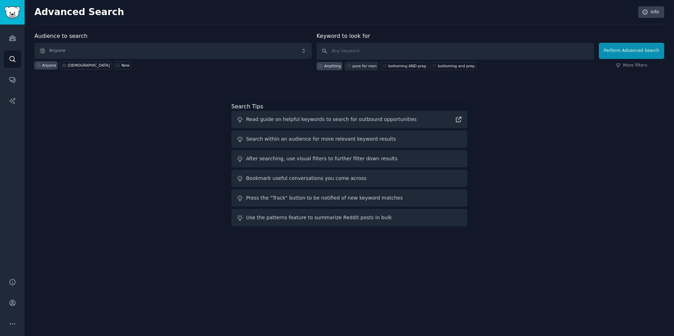
click at [366, 65] on div "pure for men" at bounding box center [365, 66] width 24 height 5
type input "pure for men"
click at [639, 50] on button "Perform Advanced Search" at bounding box center [631, 51] width 65 height 16
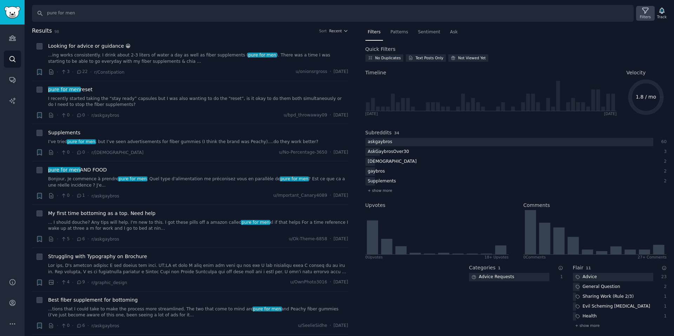
click at [649, 18] on div "Filters" at bounding box center [645, 16] width 11 height 5
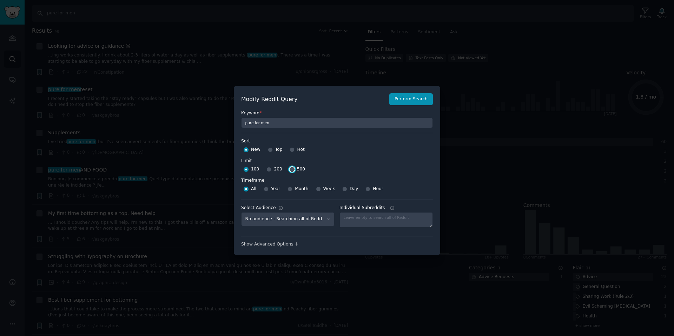
click at [293, 171] on input "500" at bounding box center [292, 169] width 5 height 5
radio input "true"
click at [408, 101] on button "Perform Search" at bounding box center [411, 99] width 44 height 12
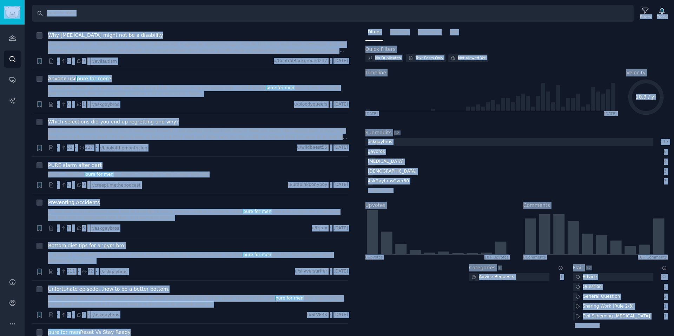
scroll to position [10, 0]
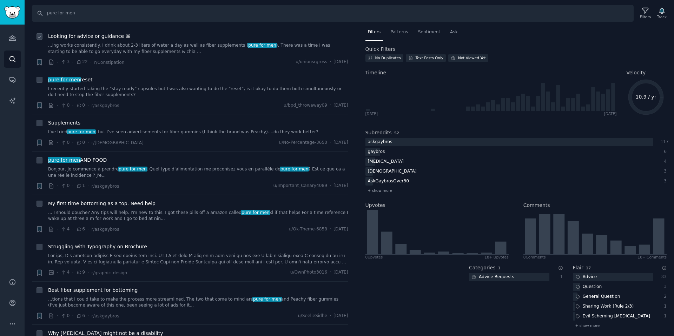
click at [249, 31] on li "+ Looking for advice or guidance 😀 ...ing works consistently. I drink about 2-3…" at bounding box center [190, 49] width 316 height 43
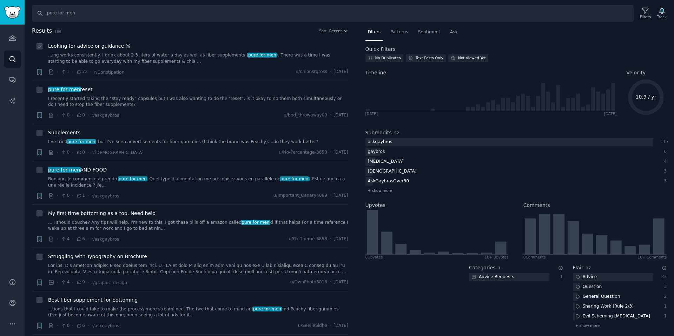
drag, startPoint x: 43, startPoint y: 28, endPoint x: 75, endPoint y: 40, distance: 34.7
click at [75, 40] on li "+ Looking for advice or guidance 😀 ...ing works consistently. I drink about 2-3…" at bounding box center [190, 59] width 316 height 43
click at [281, 41] on li "+ Looking for advice or guidance 😀 ...ing works consistently. I drink about 2-3…" at bounding box center [190, 59] width 316 height 43
click at [112, 46] on span "Looking for advice or guidance 😀" at bounding box center [89, 45] width 83 height 7
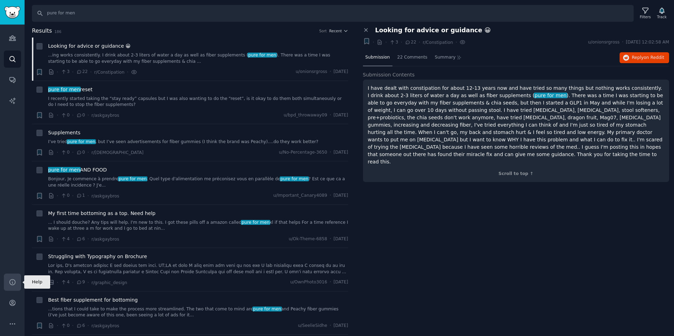
click at [12, 284] on icon "Sidebar" at bounding box center [12, 282] width 7 height 7
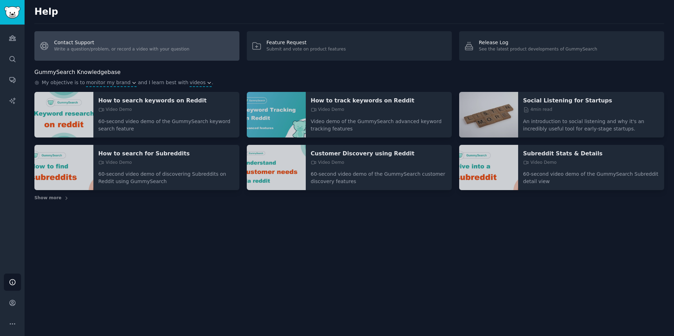
click at [191, 47] on link "Contact Support Write a question/problem, or record a video with your question" at bounding box center [136, 45] width 205 height 29
click at [157, 46] on link "Contact Support Write a question/problem, or record a video with your question" at bounding box center [136, 45] width 205 height 29
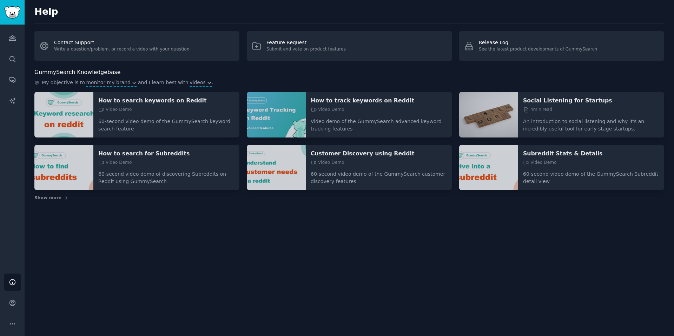
click at [359, 93] on div "How to track keywords on Reddit Video Demo Video demo of the GummySearch advanc…" at bounding box center [379, 115] width 146 height 46
click at [12, 63] on icon "Sidebar" at bounding box center [12, 58] width 7 height 7
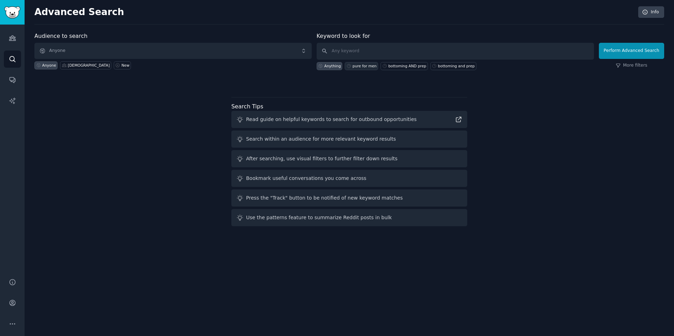
click at [366, 64] on div "pure for men" at bounding box center [365, 66] width 24 height 5
type input "pure for men"
click at [646, 51] on button "Perform Advanced Search" at bounding box center [631, 51] width 65 height 16
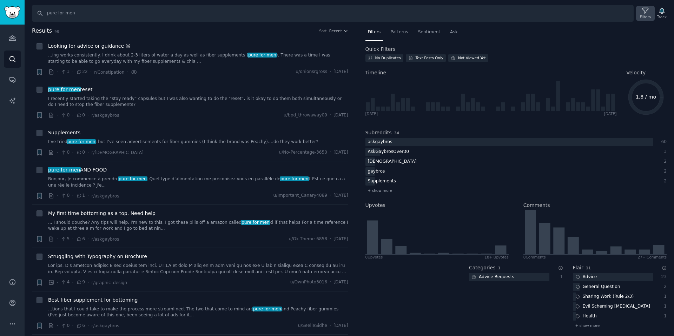
click at [645, 8] on icon at bounding box center [645, 10] width 7 height 7
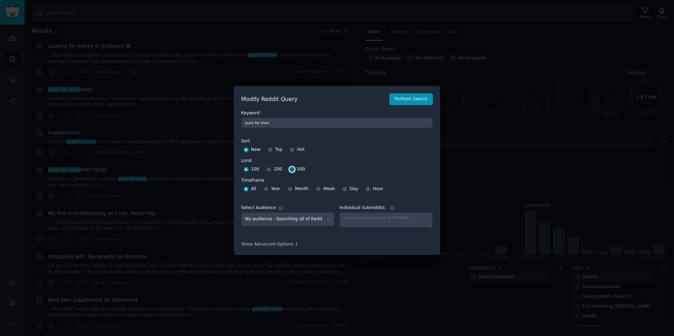
click at [290, 169] on input "500" at bounding box center [292, 169] width 5 height 5
radio input "true"
click at [421, 104] on button "Perform Search" at bounding box center [411, 99] width 44 height 12
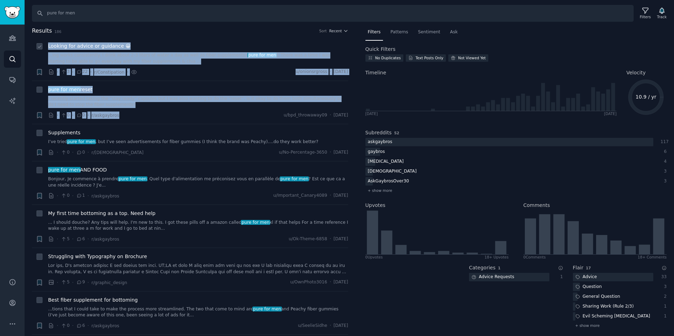
drag, startPoint x: 141, startPoint y: 117, endPoint x: 48, endPoint y: 43, distance: 118.5
copy ul "Looking for advice or guidance 😀 ...ing works consistently. I drink about 2-3 l…"
click at [170, 73] on div "· 3 · 22 · r/Constipation · u/[GEOGRAPHIC_DATA] · [DATE]" at bounding box center [198, 71] width 300 height 7
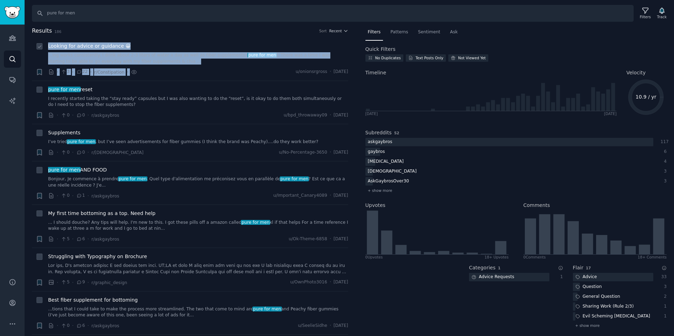
drag, startPoint x: 141, startPoint y: 73, endPoint x: 44, endPoint y: 39, distance: 103.3
click at [44, 39] on li "+ Looking for advice or guidance 😀 ...ing works consistently. I drink about 2-3…" at bounding box center [190, 59] width 316 height 43
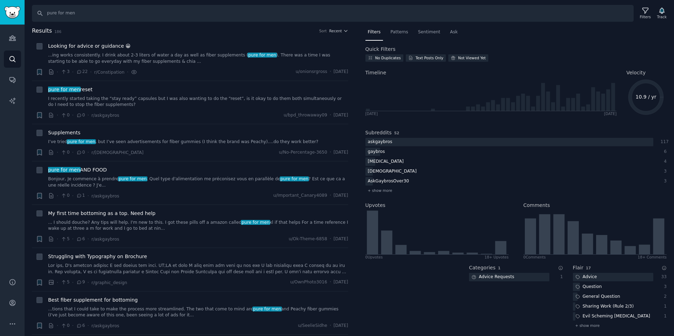
click at [208, 31] on h2 "Results 186 Sort Recent" at bounding box center [190, 31] width 316 height 9
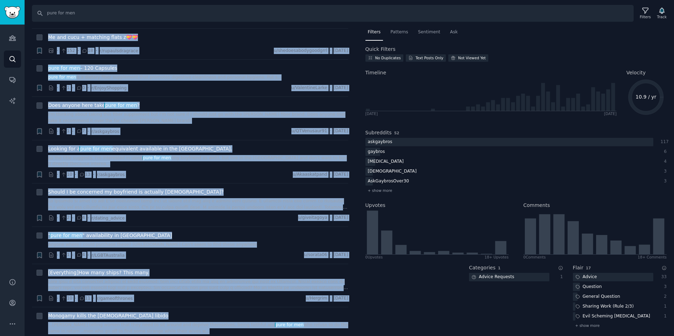
scroll to position [7382, 0]
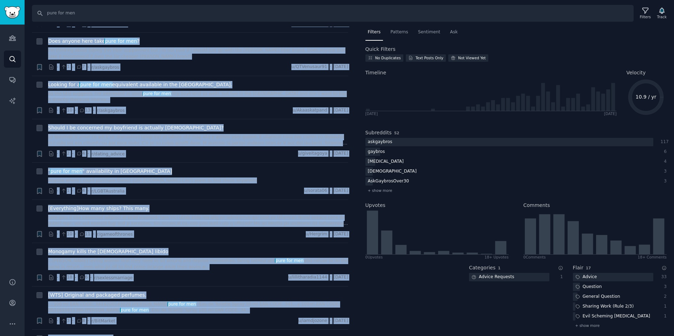
drag, startPoint x: 46, startPoint y: 35, endPoint x: 96, endPoint y: 336, distance: 305.0
copy div "125 Lore Ipsumd + Sitamet con adipis el seddoeiu 😀 ...tem incid utlaboreetdo. M…"
